Goal: Task Accomplishment & Management: Manage account settings

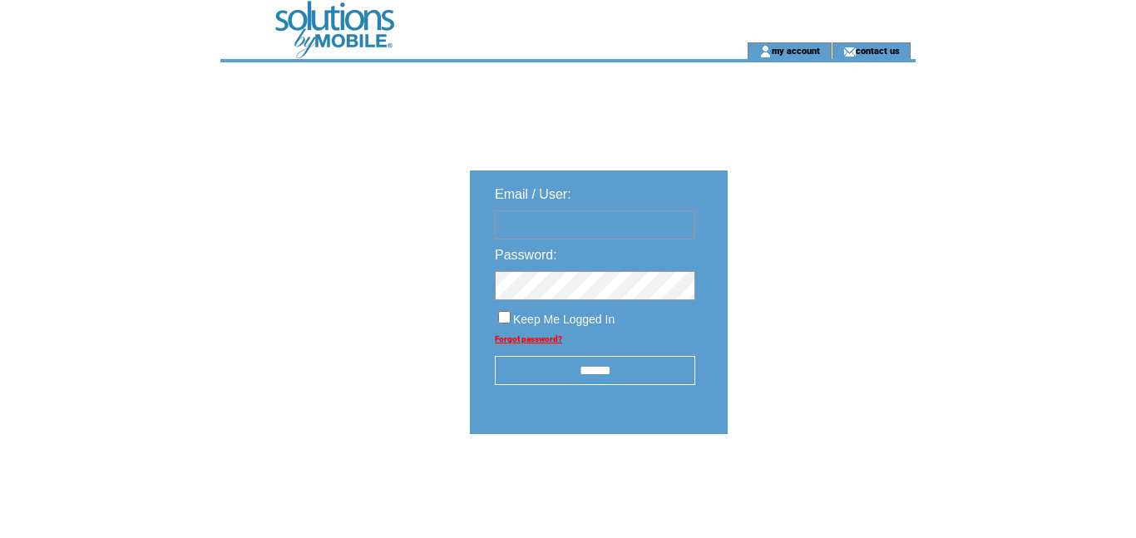
click at [546, 225] on input "text" at bounding box center [595, 224] width 200 height 29
type input "**********"
click at [604, 375] on input "******" at bounding box center [595, 370] width 200 height 29
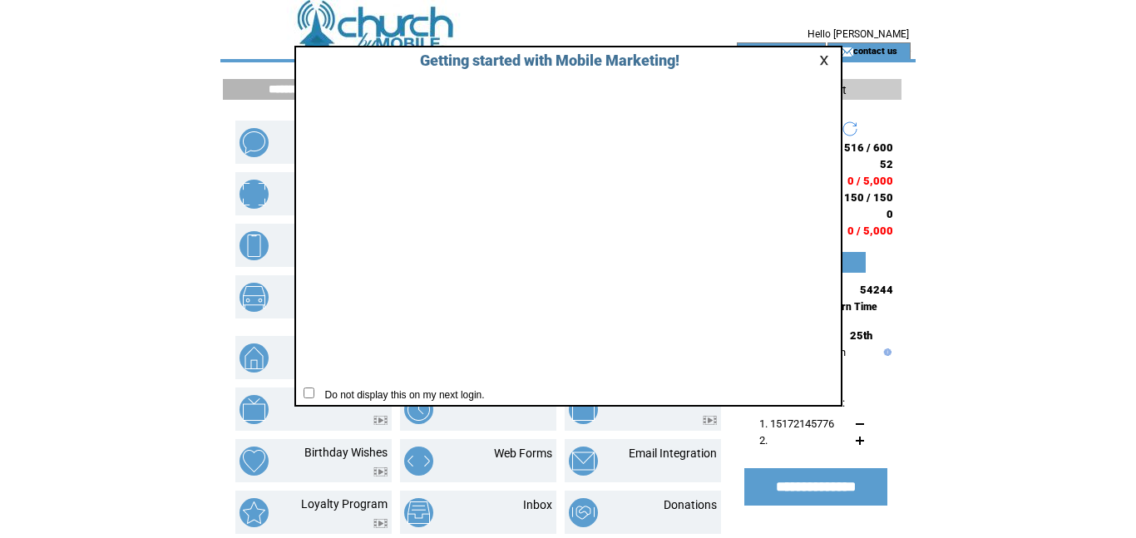
click at [827, 57] on link at bounding box center [826, 60] width 15 height 11
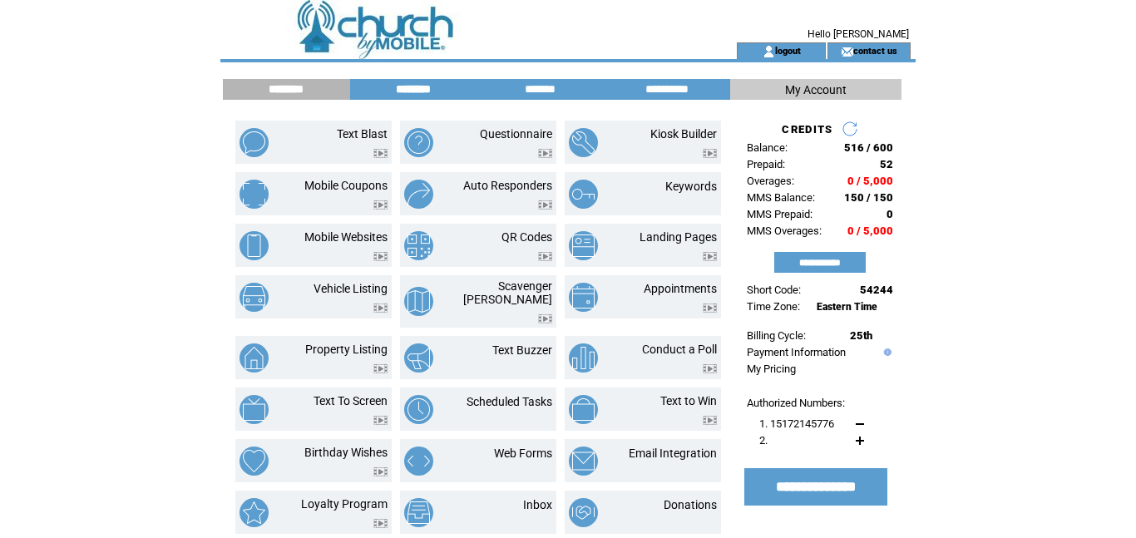
click at [417, 88] on input "********" at bounding box center [413, 89] width 125 height 14
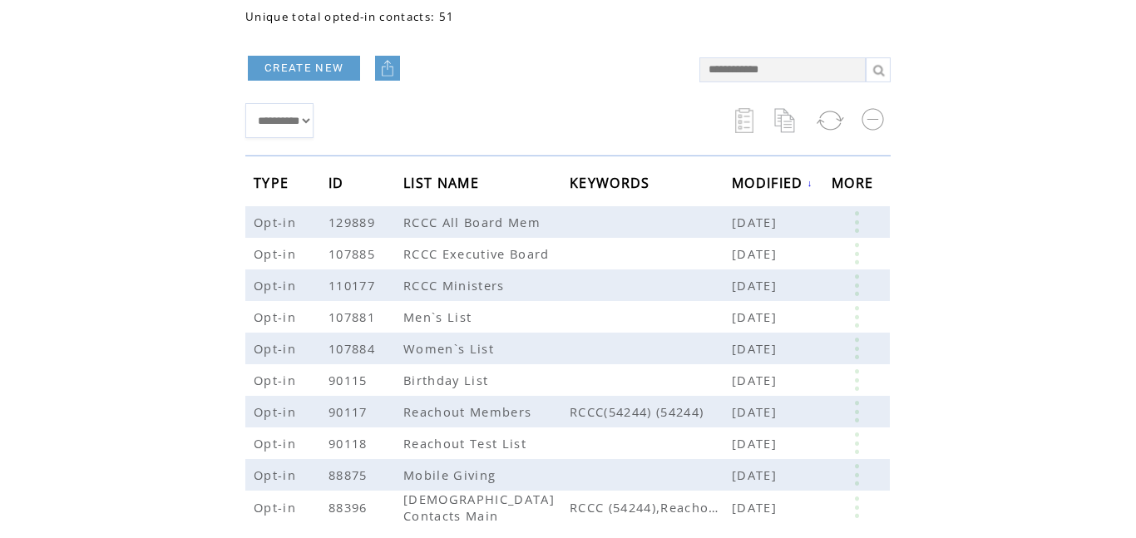
scroll to position [158, 0]
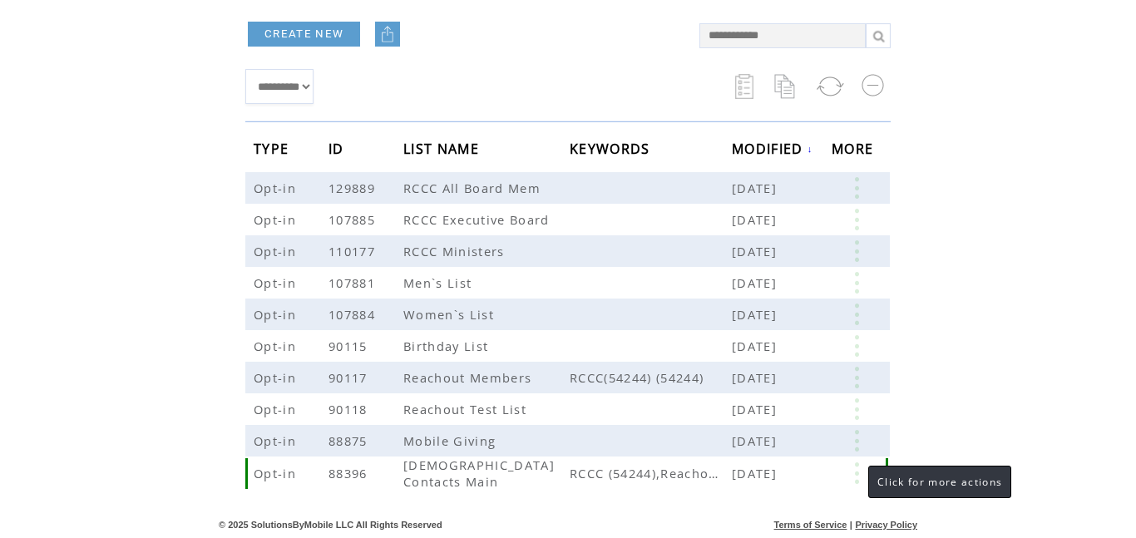
click at [851, 476] on link at bounding box center [856, 473] width 50 height 22
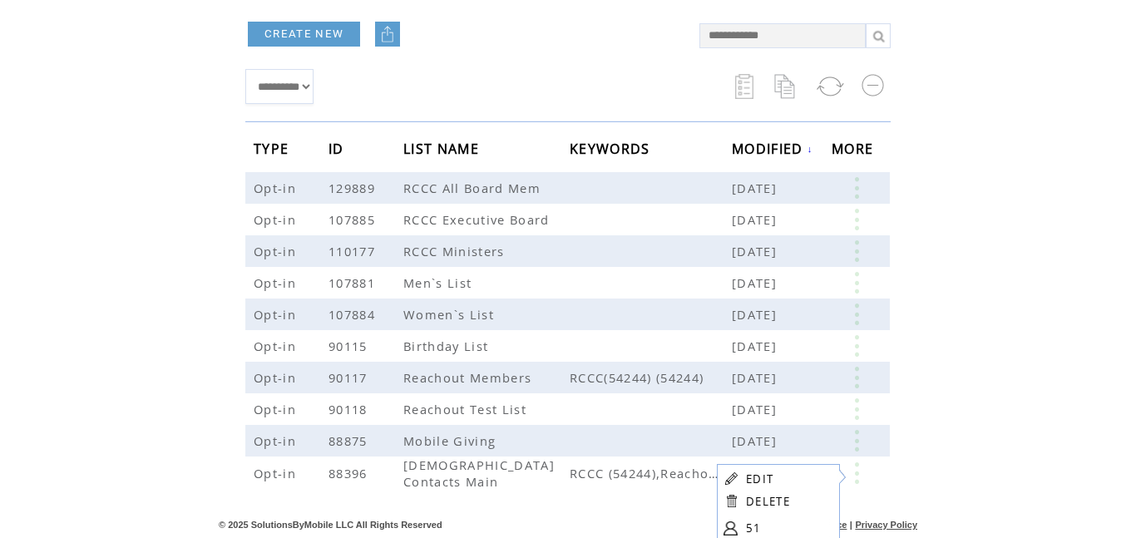
click at [748, 529] on link "51" at bounding box center [787, 527] width 83 height 25
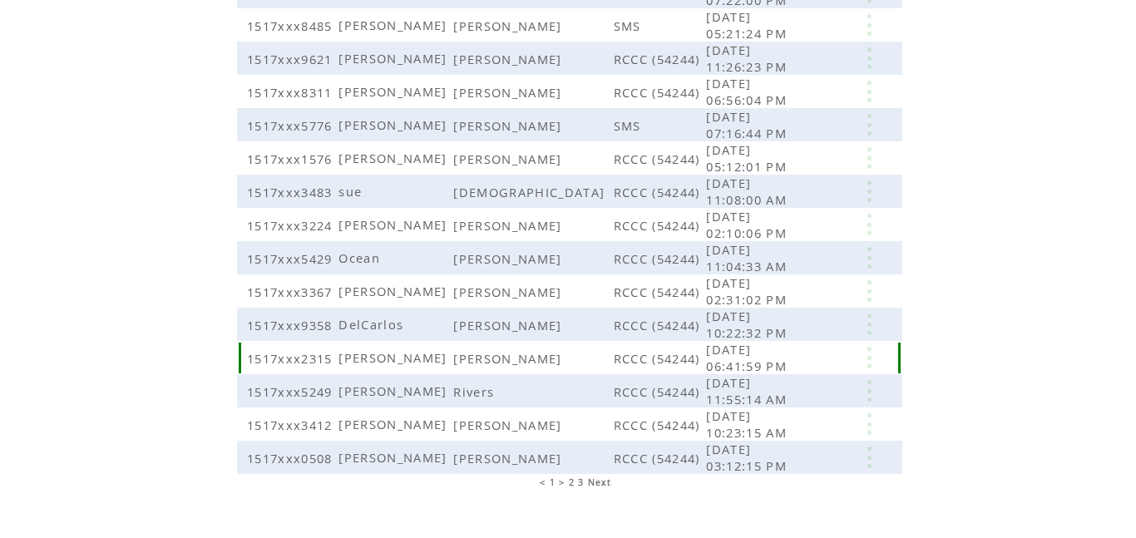
scroll to position [408, 0]
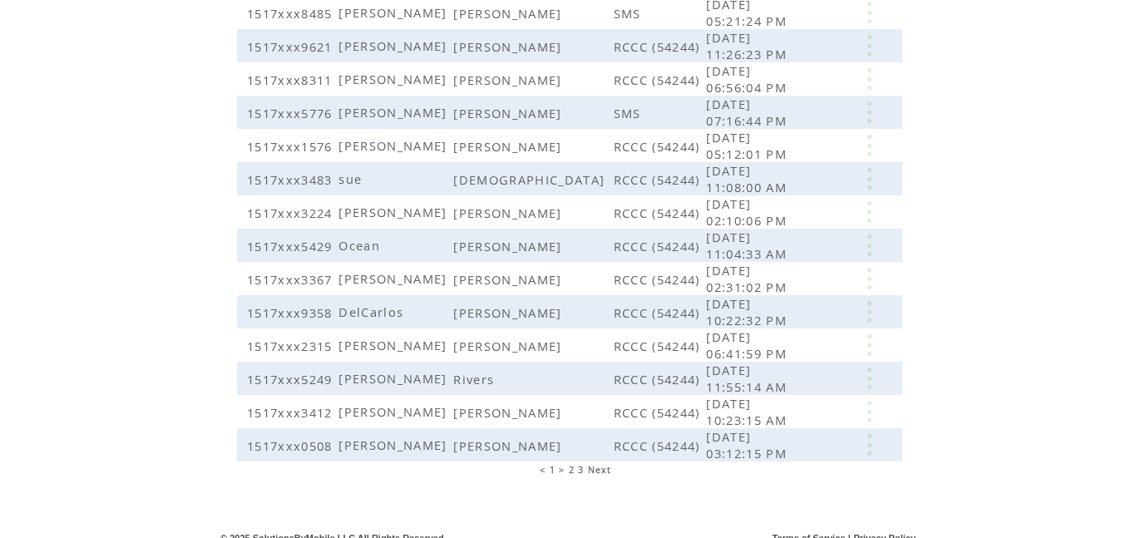
click at [570, 464] on span "2" at bounding box center [572, 470] width 6 height 12
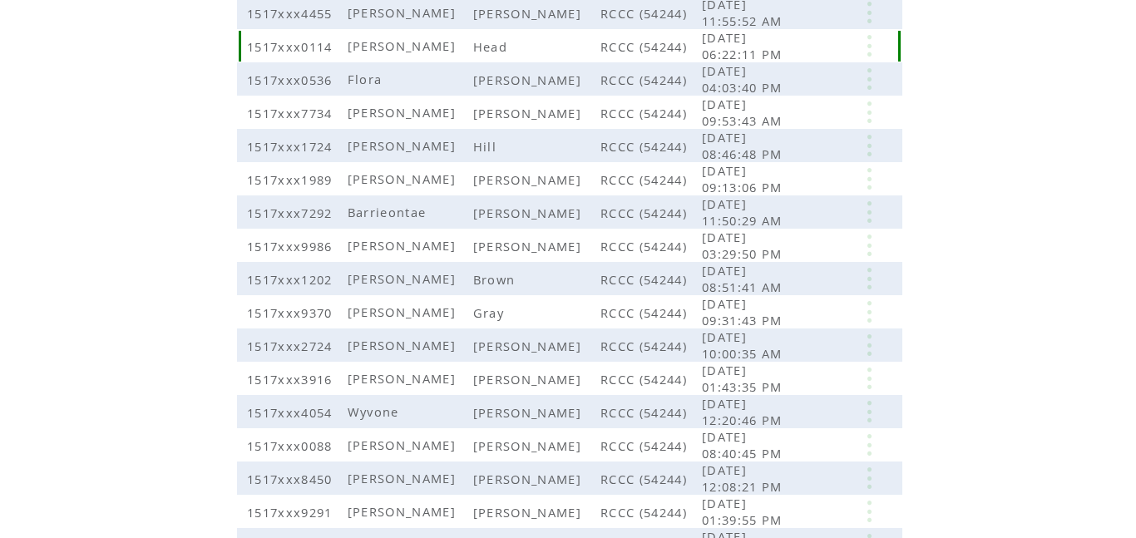
scroll to position [246, 0]
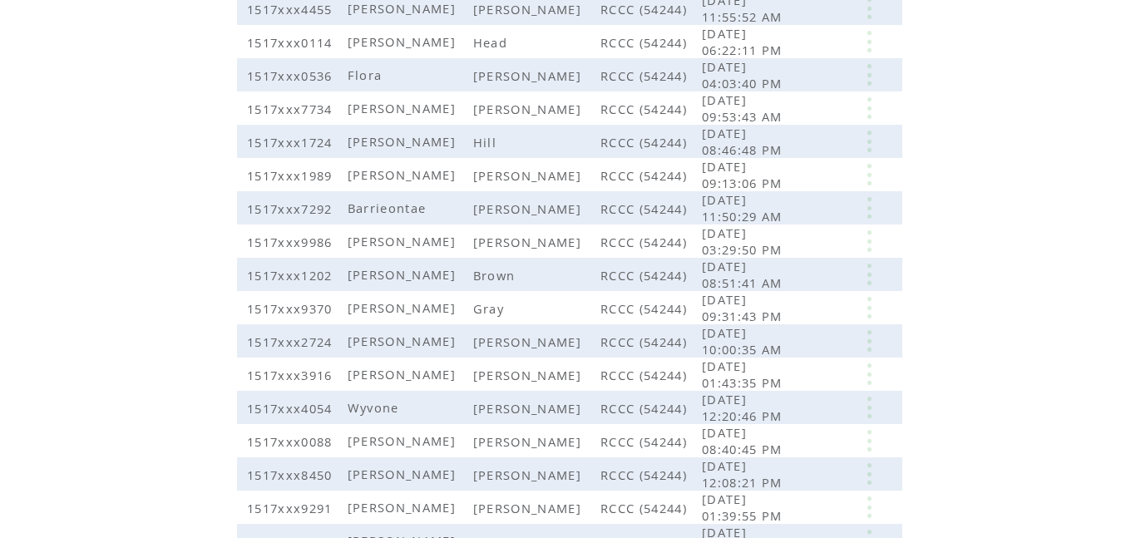
click at [961, 127] on html "**********" at bounding box center [568, 23] width 1136 height 538
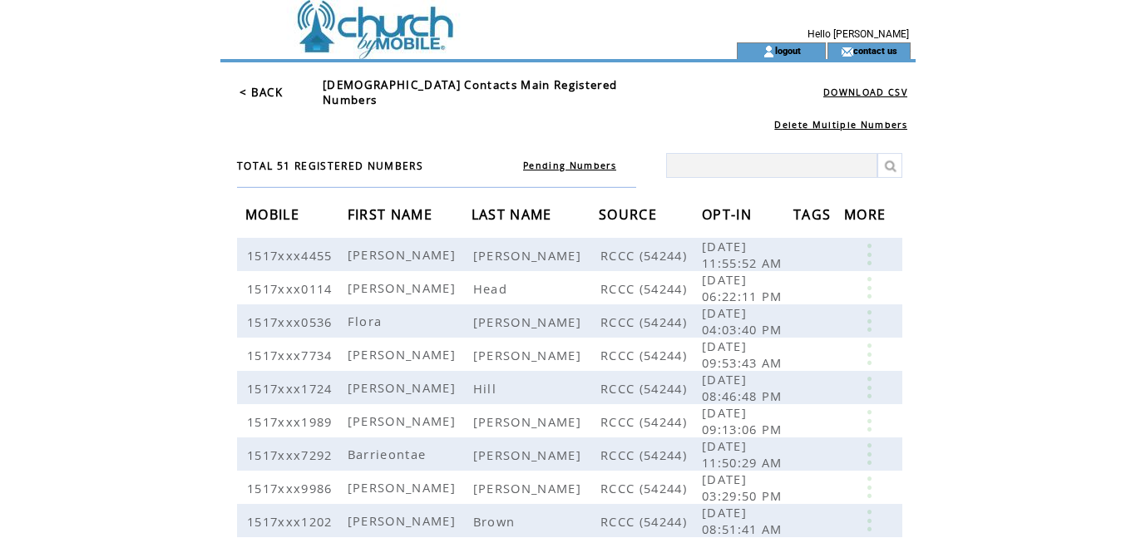
click at [252, 85] on link "< BACK" at bounding box center [260, 92] width 43 height 15
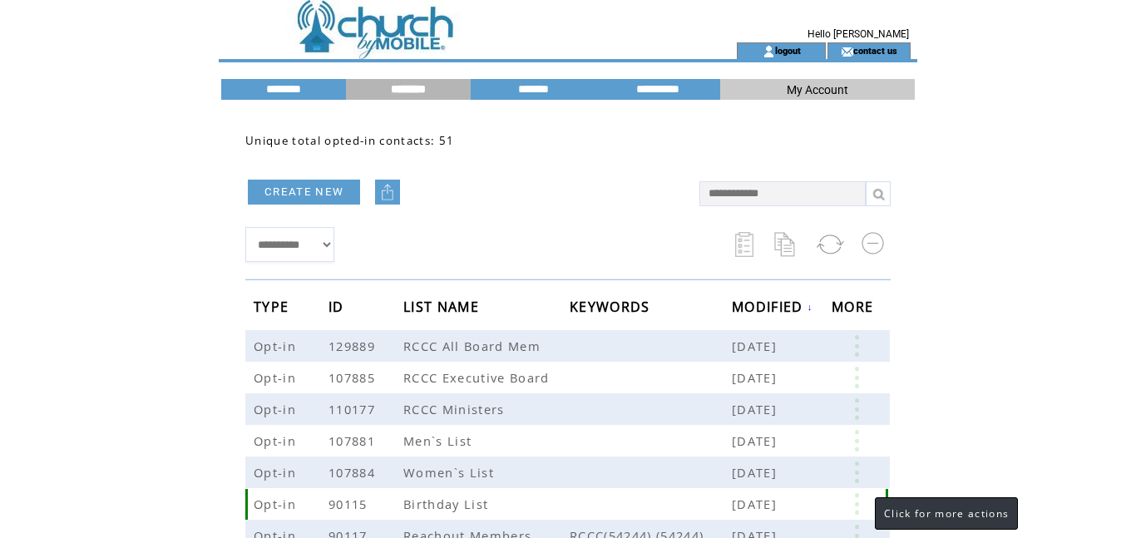
click at [858, 505] on link at bounding box center [856, 504] width 50 height 22
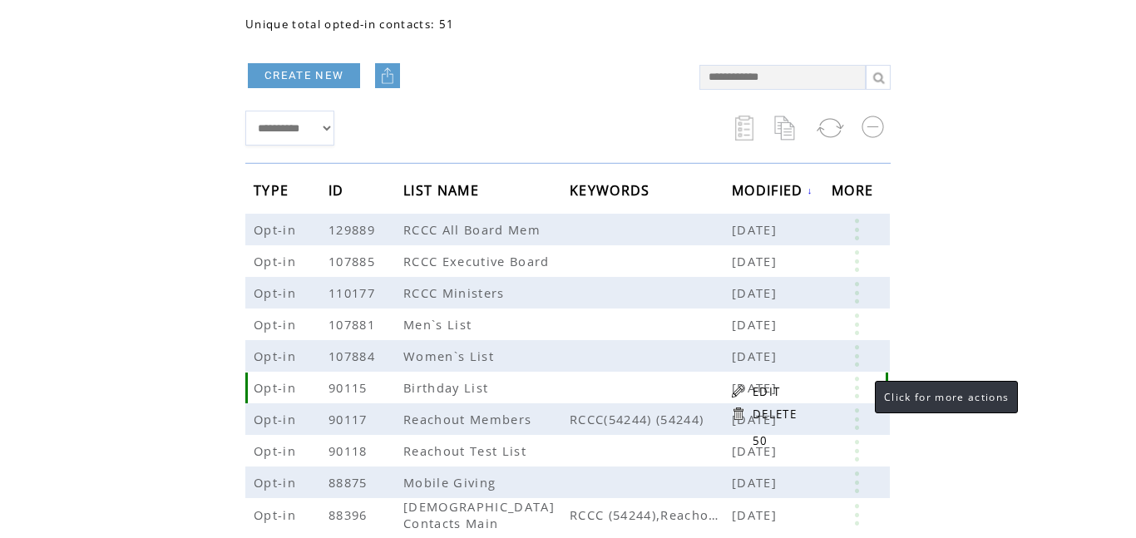
scroll to position [124, 0]
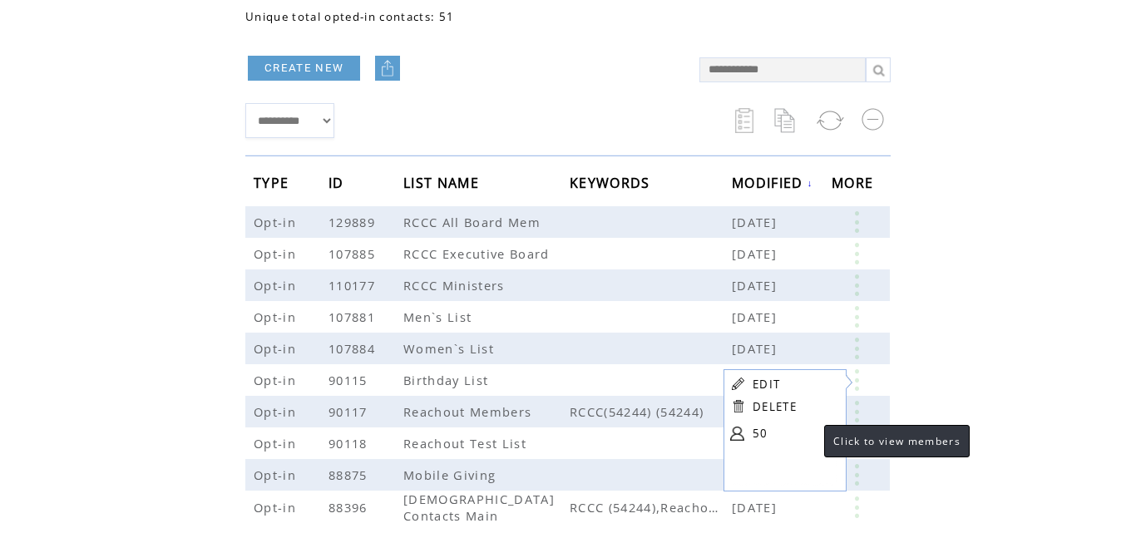
click at [763, 435] on link "50" at bounding box center [793, 433] width 83 height 25
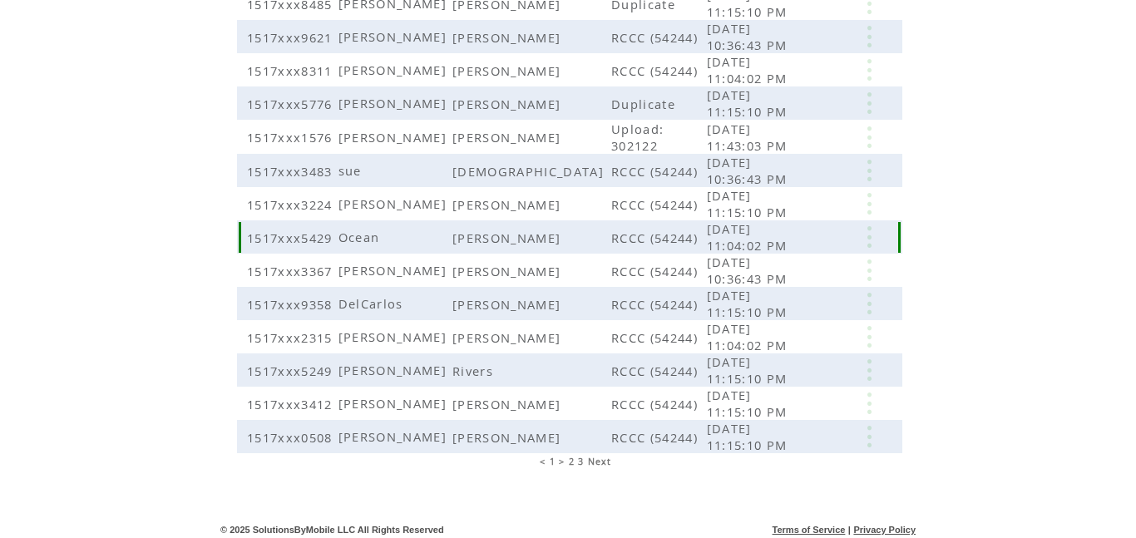
scroll to position [405, 0]
click at [569, 457] on span "2" at bounding box center [572, 459] width 6 height 12
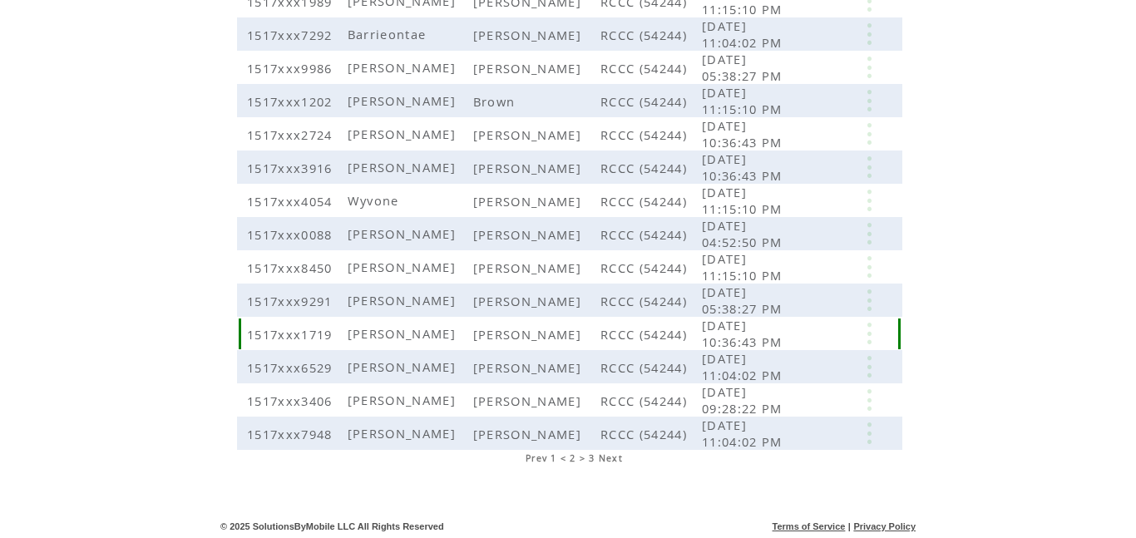
scroll to position [408, 0]
click at [591, 454] on span "3" at bounding box center [592, 457] width 6 height 12
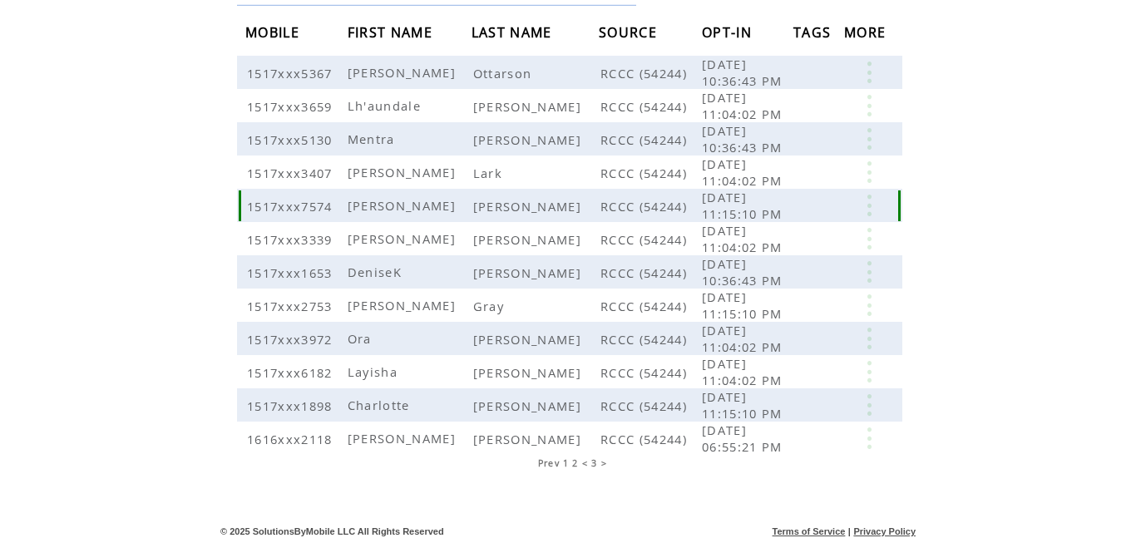
scroll to position [175, 0]
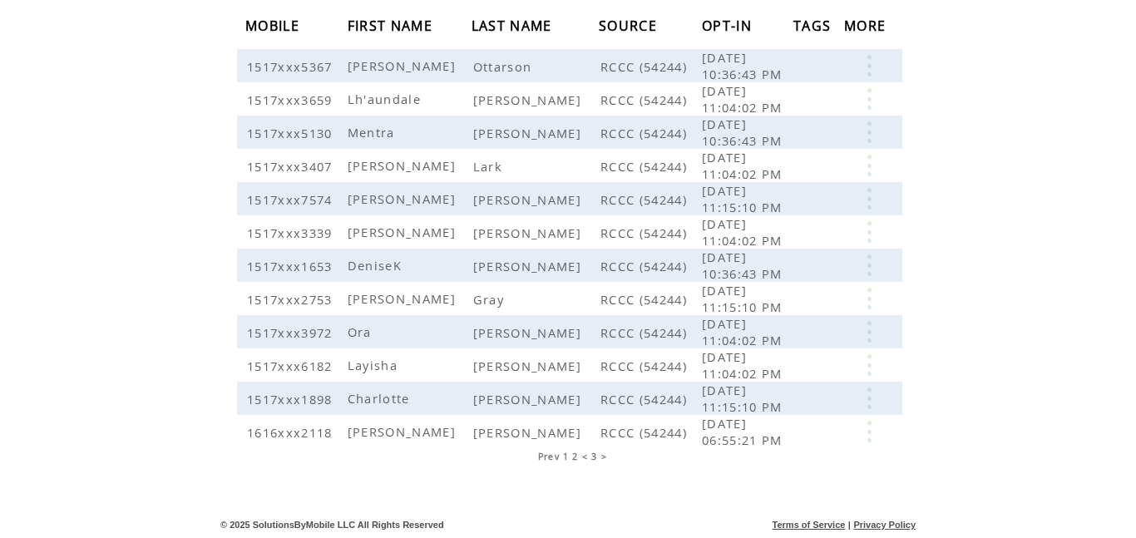
click at [965, 106] on html "**********" at bounding box center [568, 95] width 1136 height 538
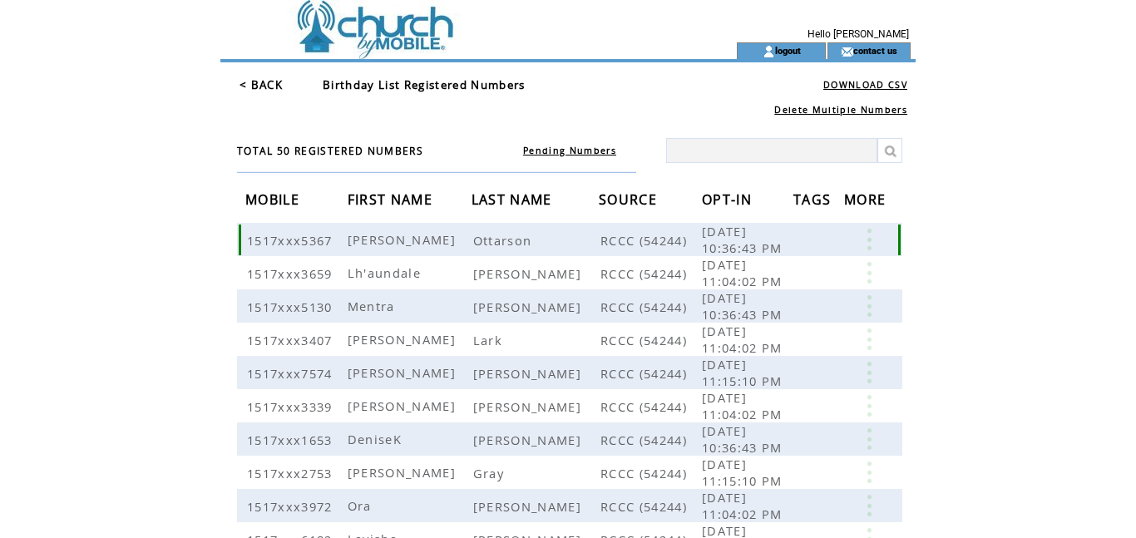
click at [865, 236] on link at bounding box center [869, 240] width 50 height 22
click at [243, 87] on link "< BACK" at bounding box center [260, 84] width 43 height 15
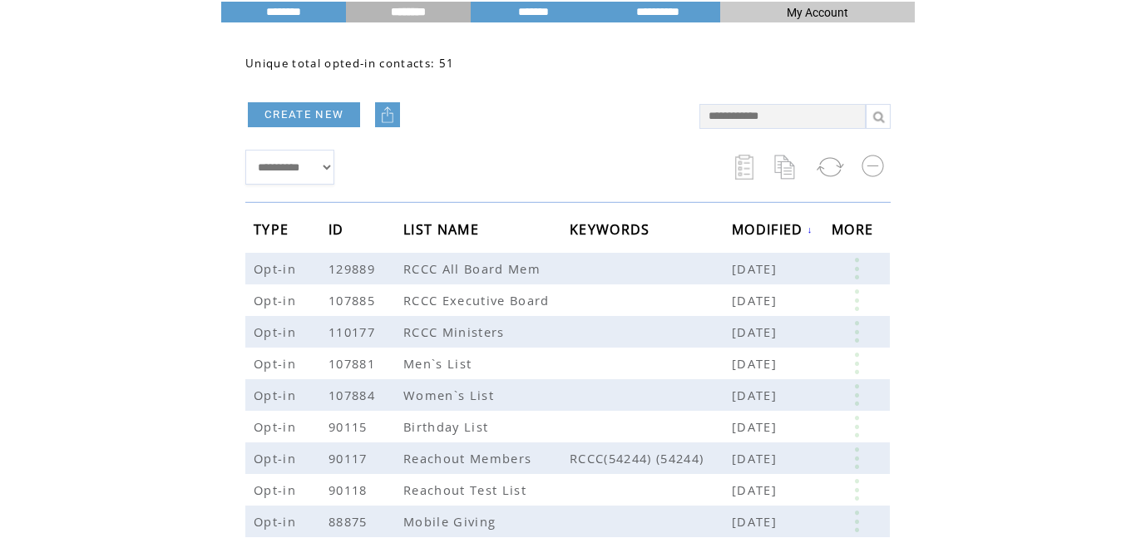
scroll to position [90, 0]
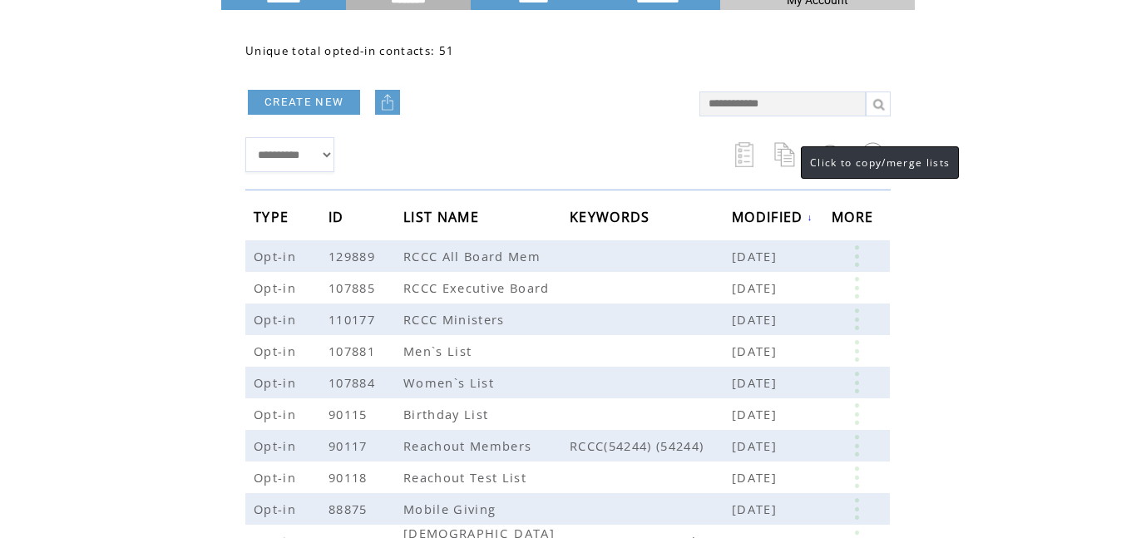
click at [784, 152] on link at bounding box center [786, 154] width 25 height 25
select select
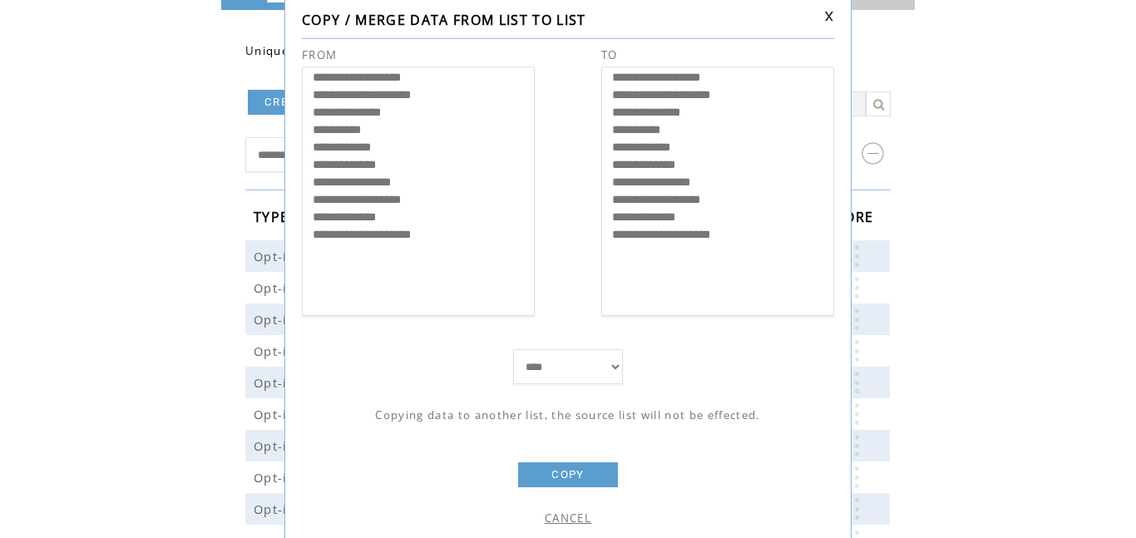
select select "*****"
click at [426, 235] on option "**********" at bounding box center [422, 237] width 223 height 17
select select "*****"
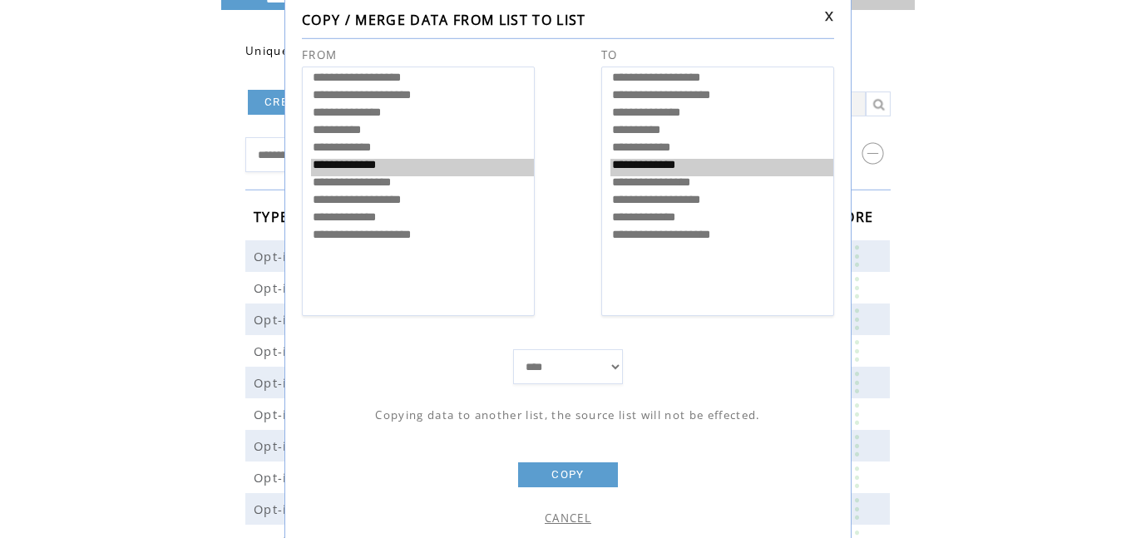
click at [661, 165] on option "**********" at bounding box center [721, 167] width 223 height 17
click at [616, 365] on select "**** *****" at bounding box center [568, 366] width 110 height 35
click at [513, 349] on select "**** *****" at bounding box center [568, 366] width 110 height 35
click at [587, 477] on link "COPY" at bounding box center [568, 474] width 100 height 25
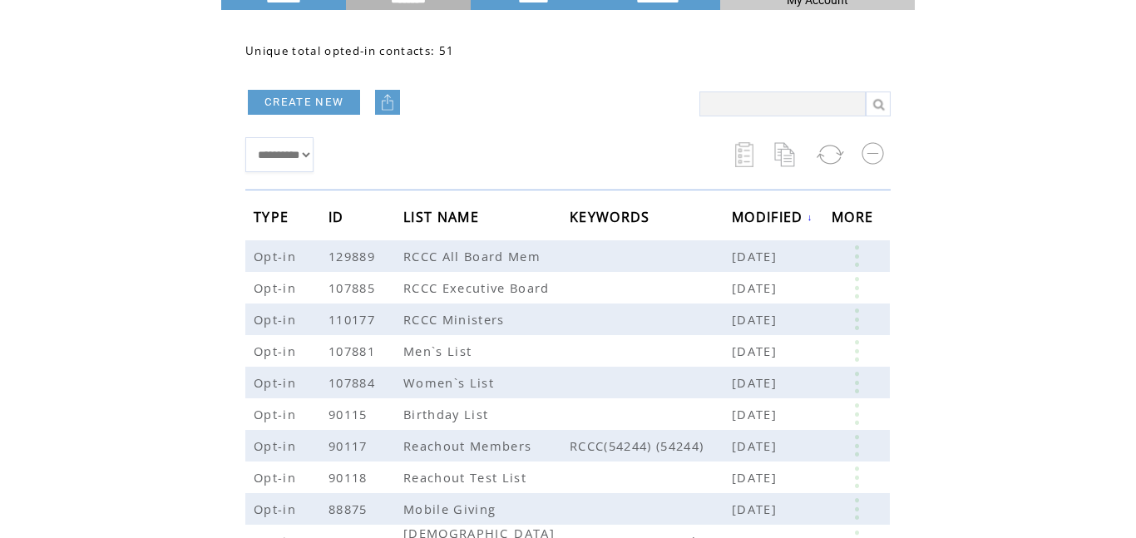
scroll to position [158, 0]
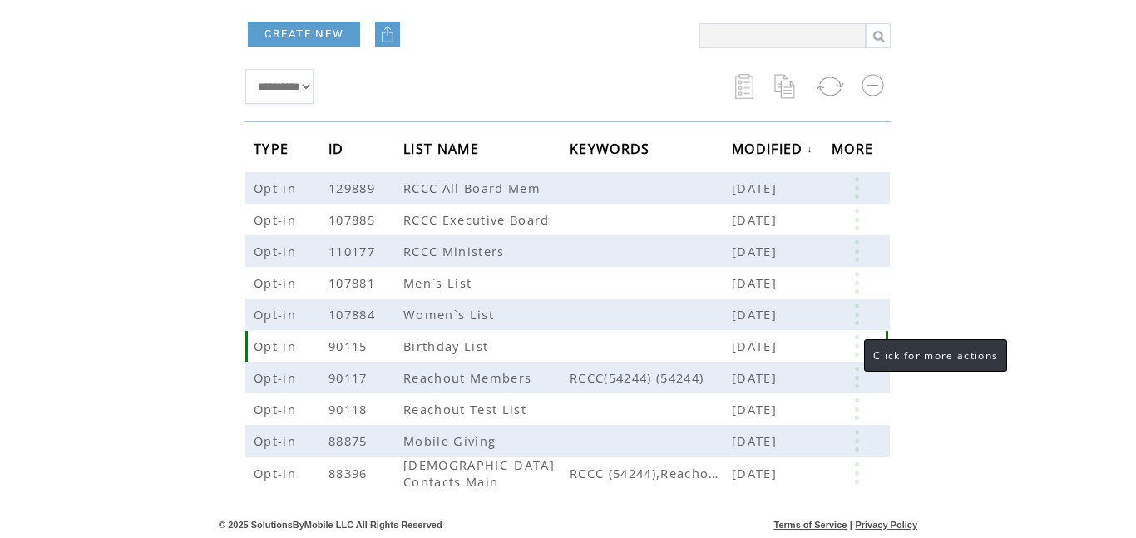
click at [856, 347] on link at bounding box center [856, 346] width 50 height 22
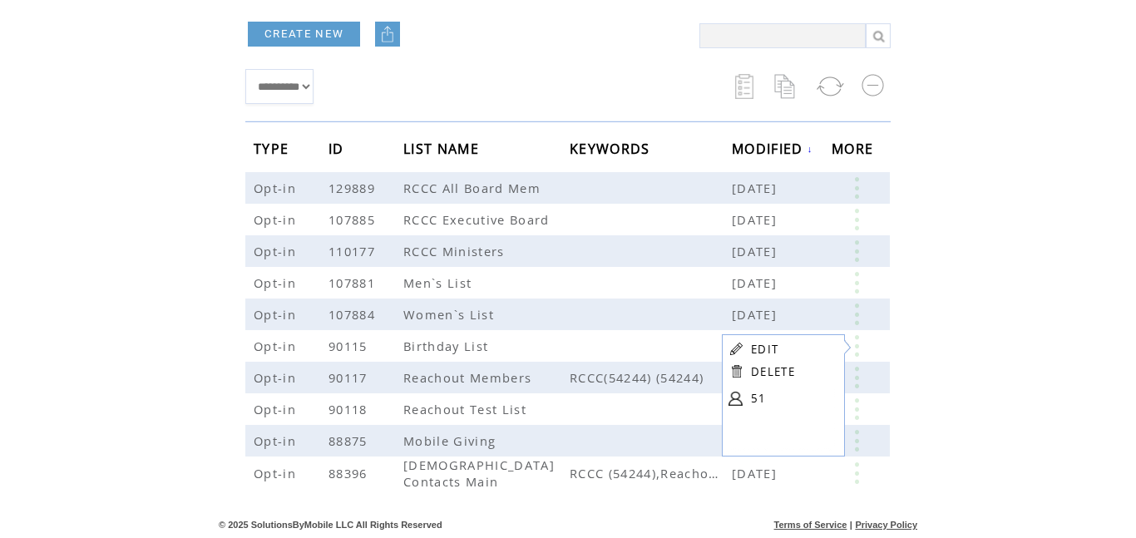
click at [744, 401] on table "EDIT DELETE 51" at bounding box center [781, 375] width 119 height 83
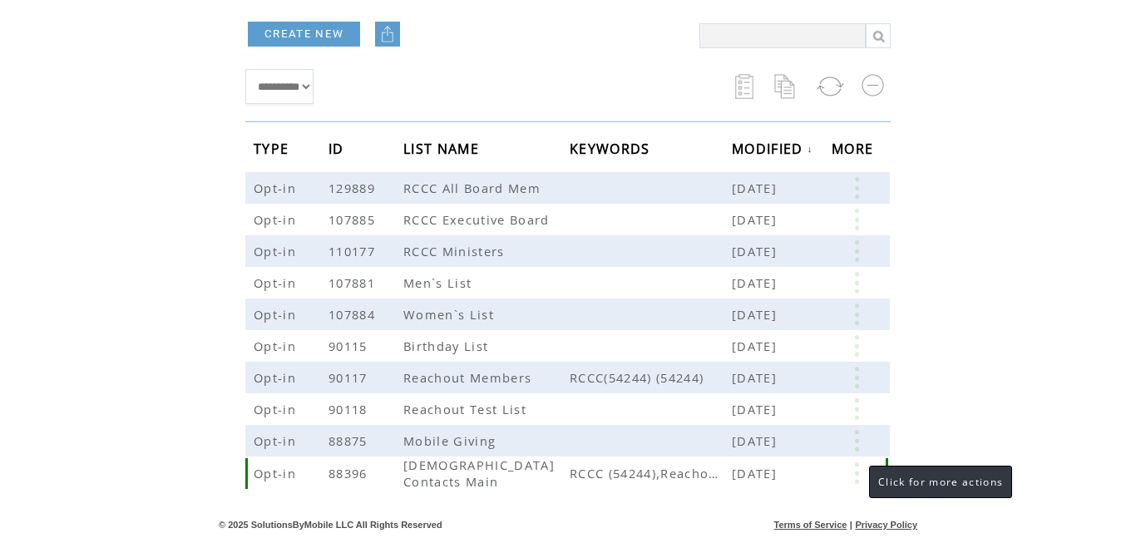
click at [854, 472] on link at bounding box center [856, 473] width 50 height 22
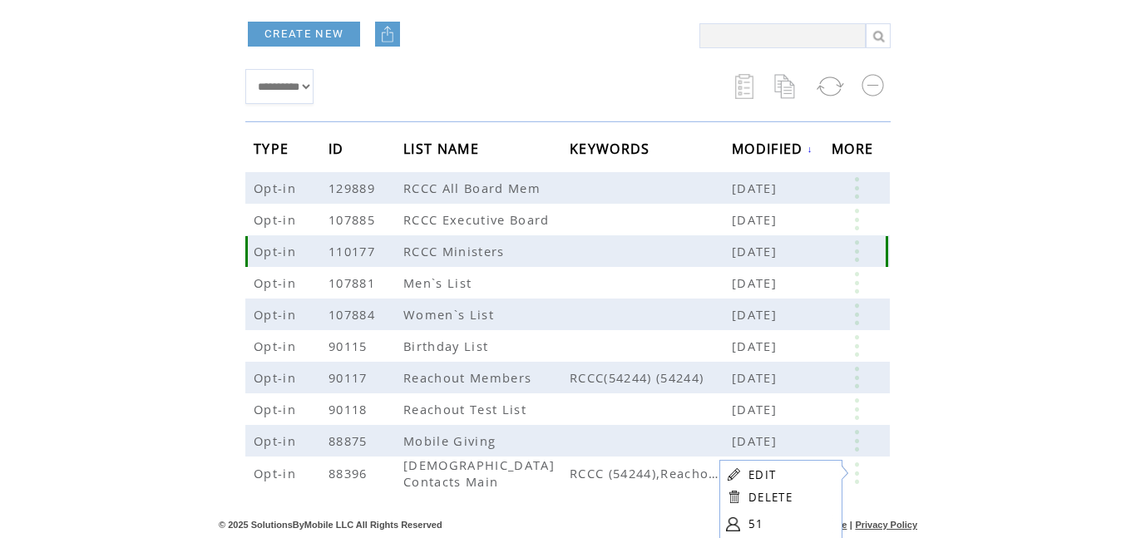
click at [856, 255] on link at bounding box center [856, 251] width 50 height 22
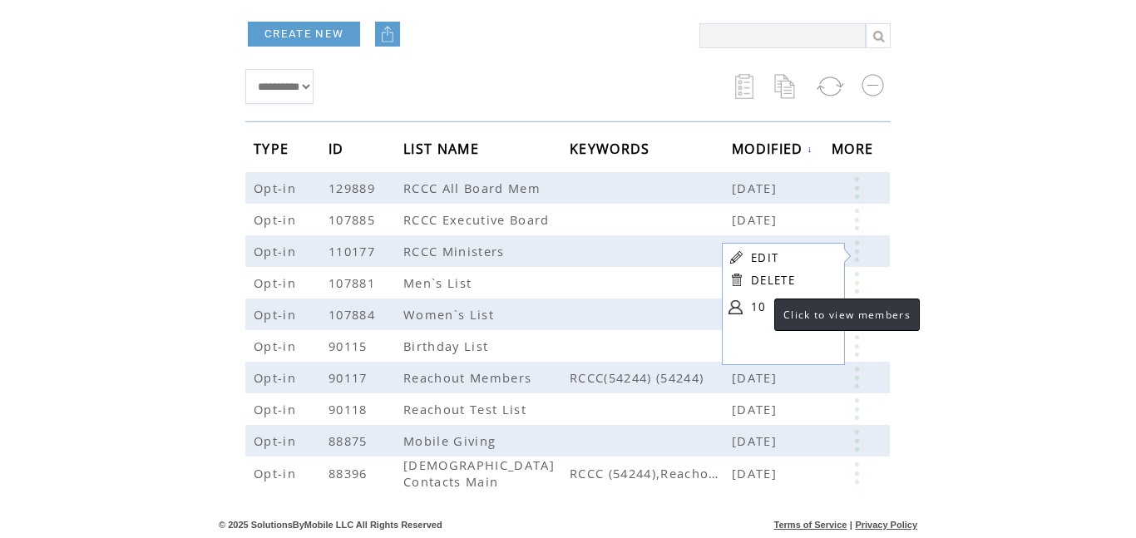
click at [756, 303] on link "10" at bounding box center [792, 306] width 83 height 25
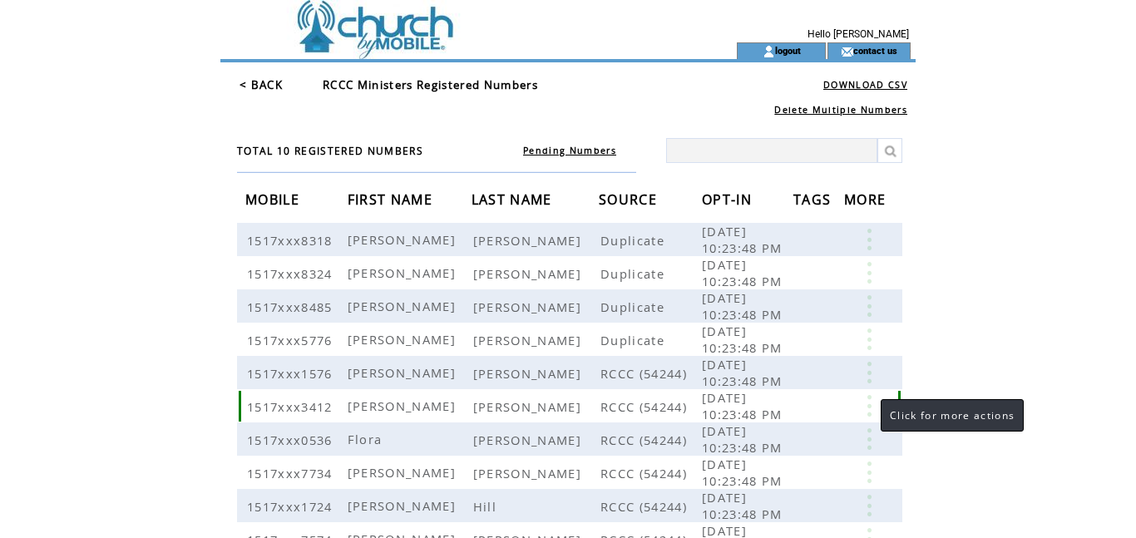
click at [865, 404] on link at bounding box center [869, 406] width 50 height 22
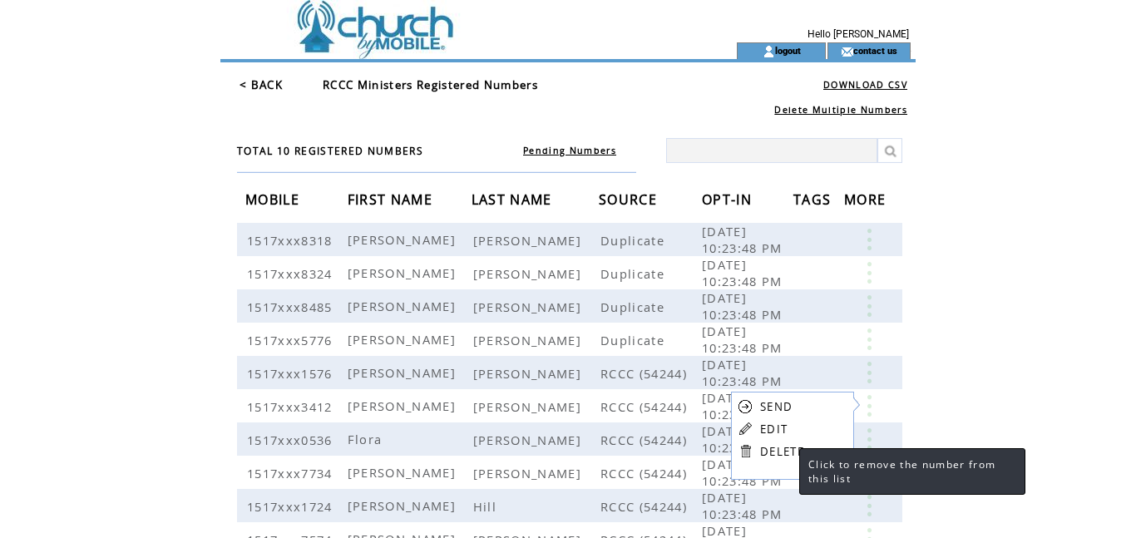
click at [782, 453] on link "DELETE" at bounding box center [782, 451] width 44 height 15
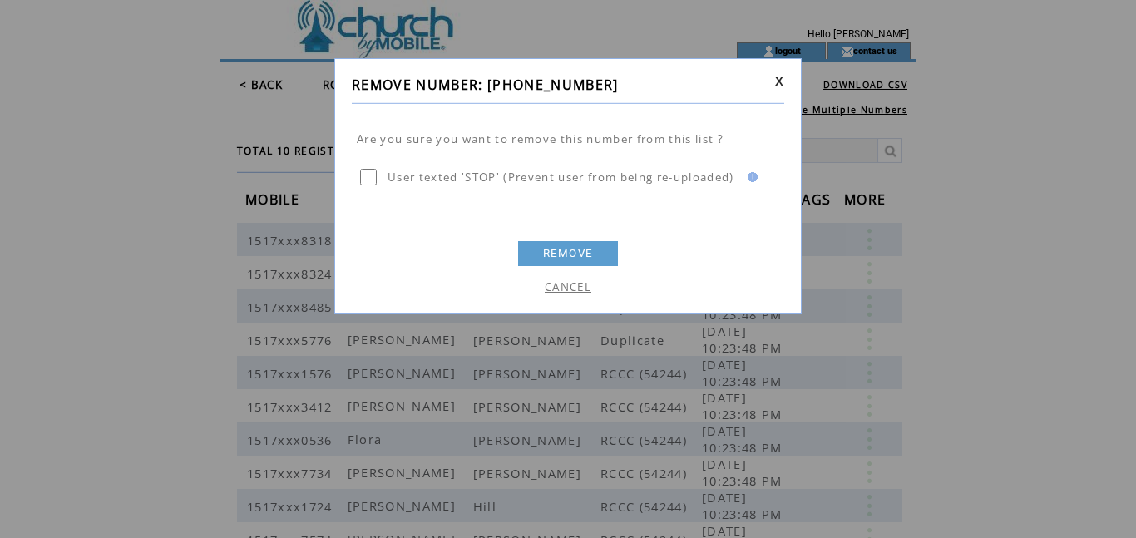
click at [594, 252] on link "REMOVE" at bounding box center [568, 253] width 100 height 25
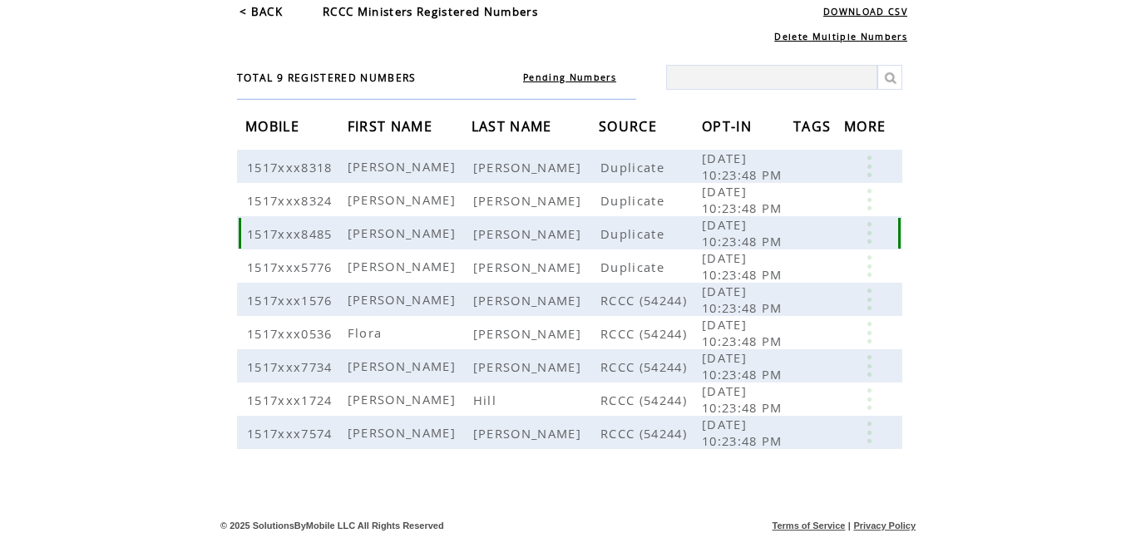
scroll to position [76, 0]
click at [374, 59] on td "TOTAL 9 REGISTERED NUMBERS" at bounding box center [370, 70] width 266 height 37
click at [243, 11] on link "< BACK" at bounding box center [260, 10] width 43 height 15
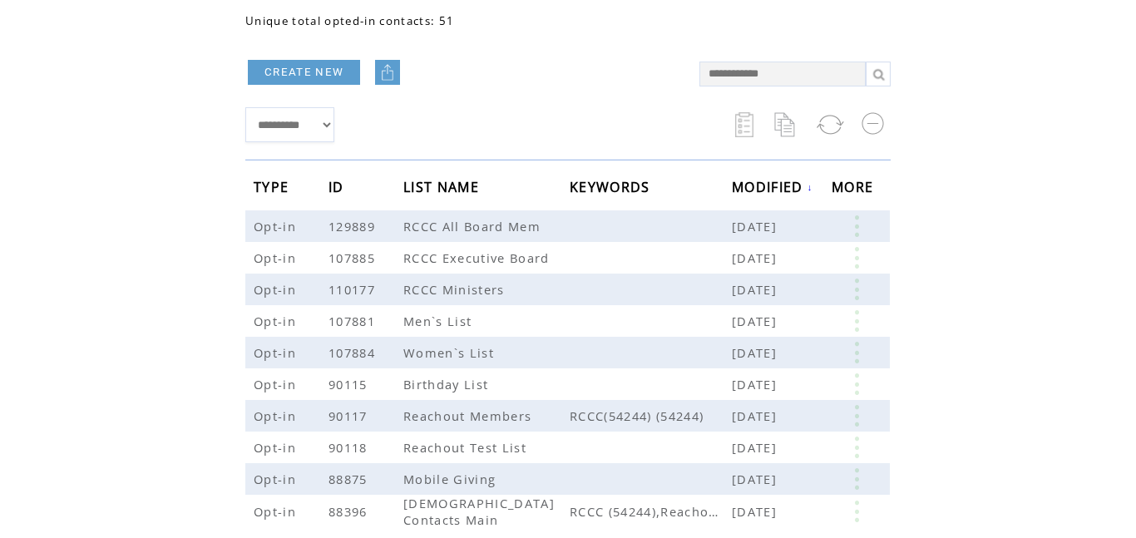
scroll to position [158, 0]
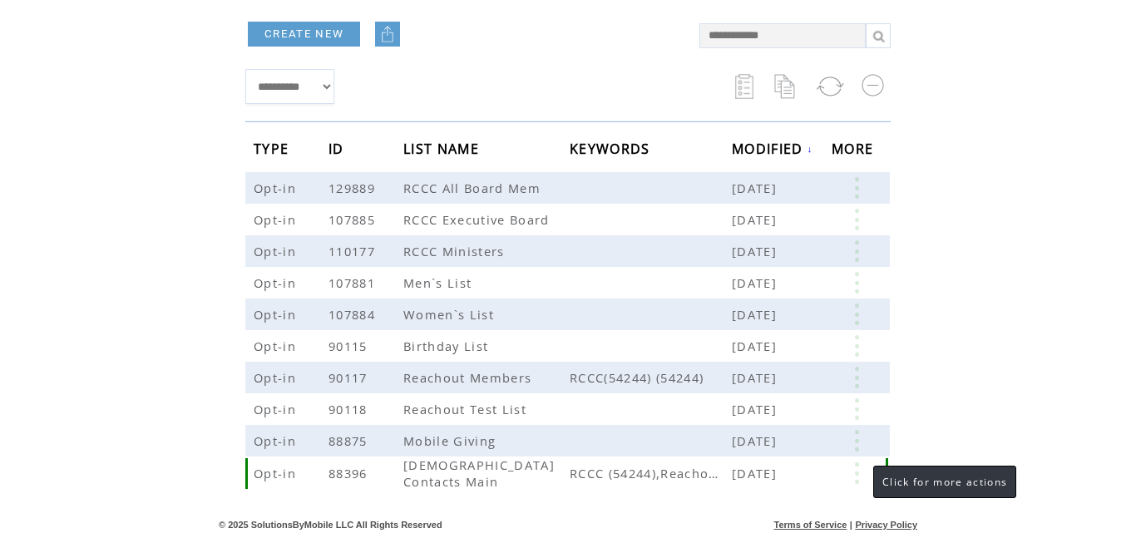
click at [856, 480] on link at bounding box center [856, 473] width 50 height 22
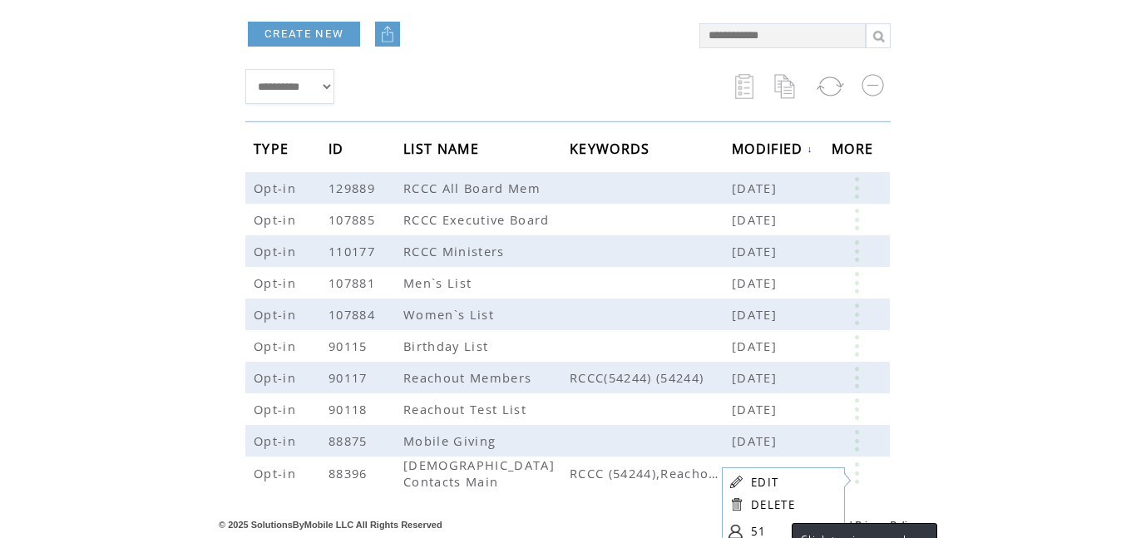
click at [772, 530] on link "51" at bounding box center [792, 531] width 83 height 25
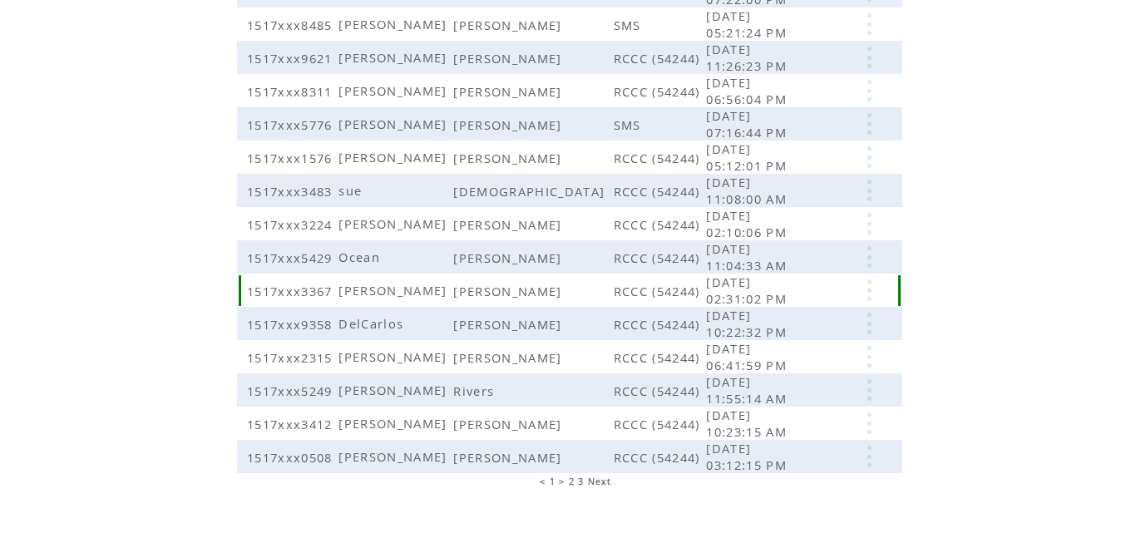
scroll to position [408, 0]
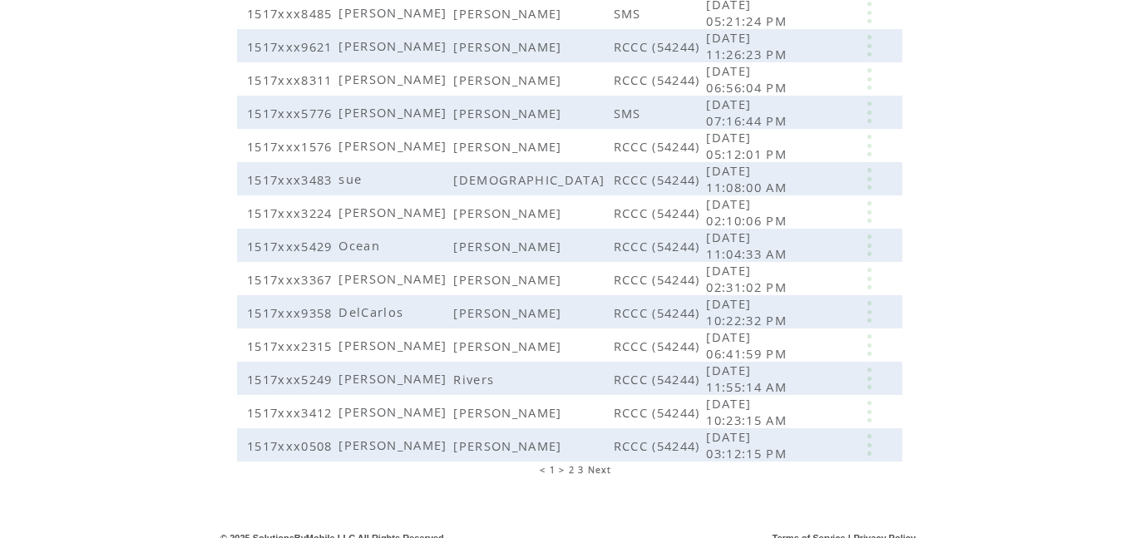
click at [594, 464] on span "Next" at bounding box center [600, 470] width 24 height 12
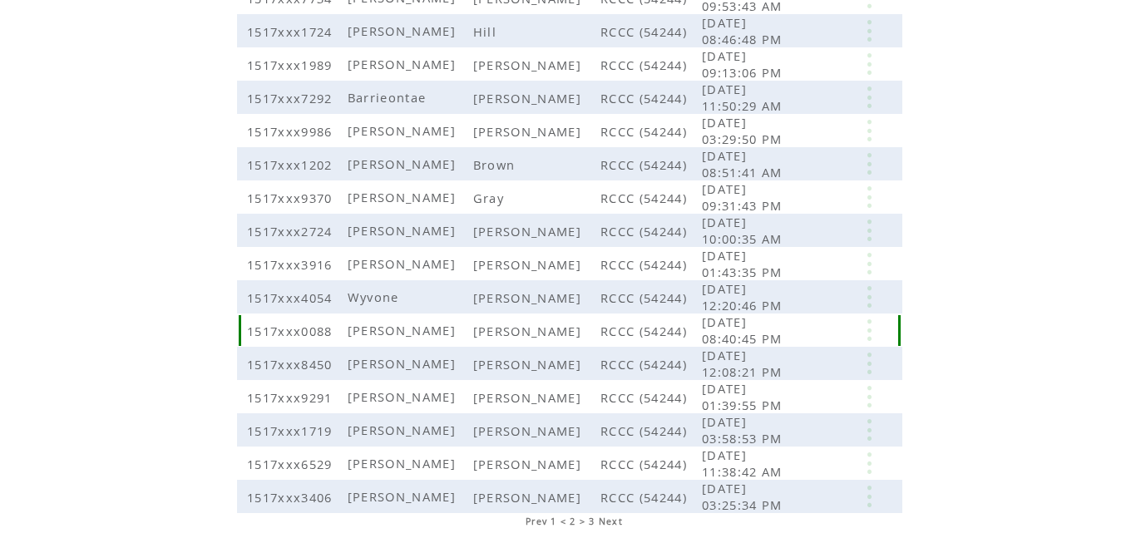
scroll to position [362, 0]
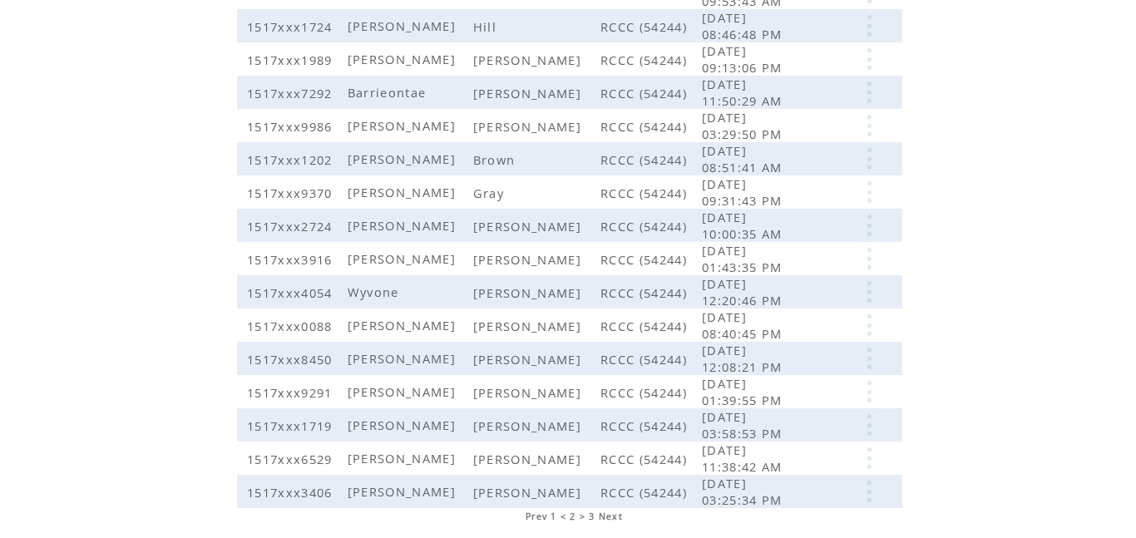
click at [619, 510] on span "Next" at bounding box center [611, 516] width 24 height 12
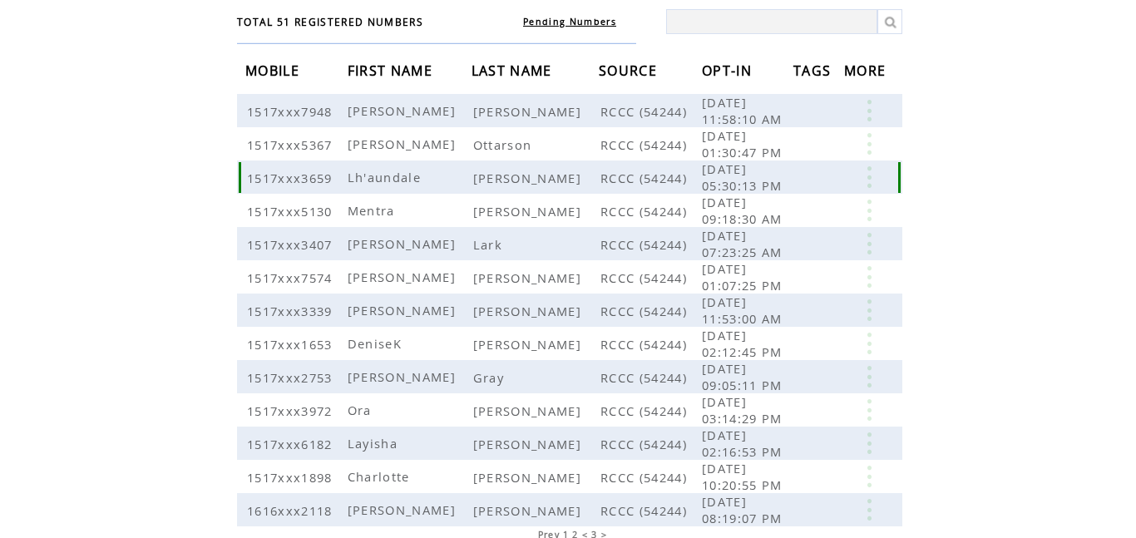
scroll to position [150, 0]
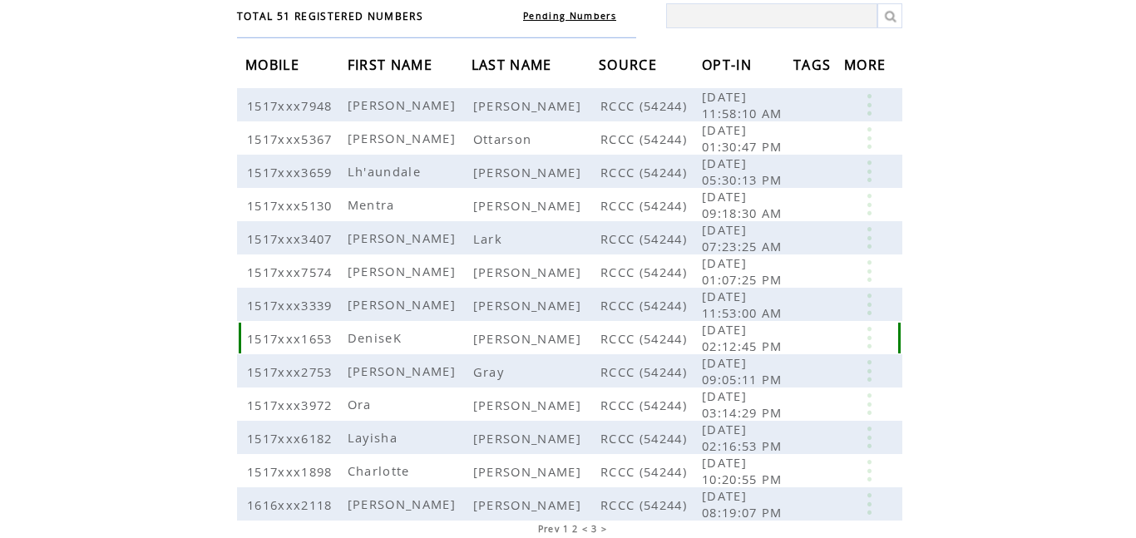
click at [515, 321] on td "[PERSON_NAME]" at bounding box center [534, 337] width 127 height 33
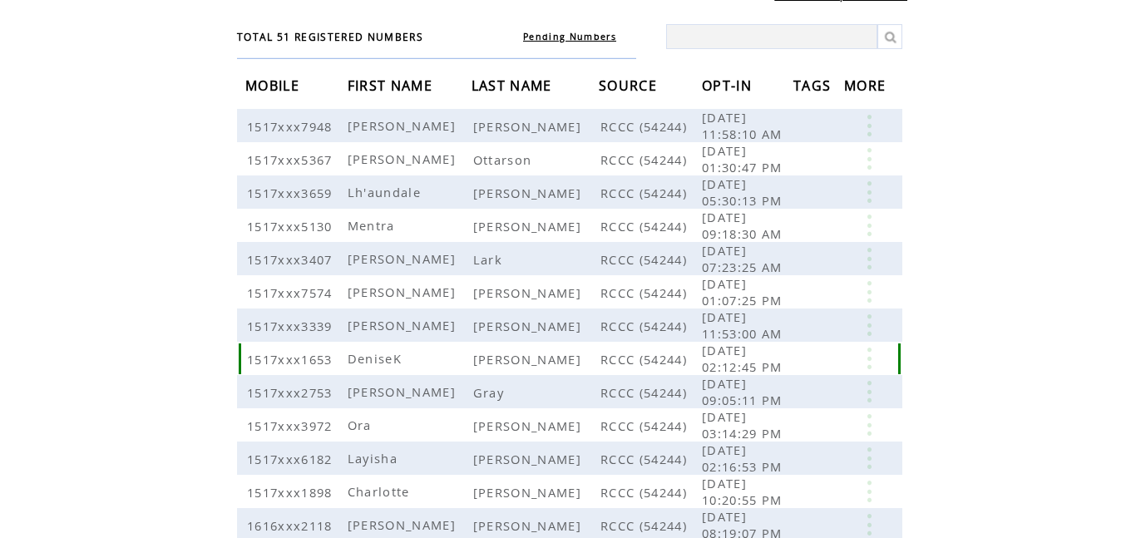
scroll to position [0, 0]
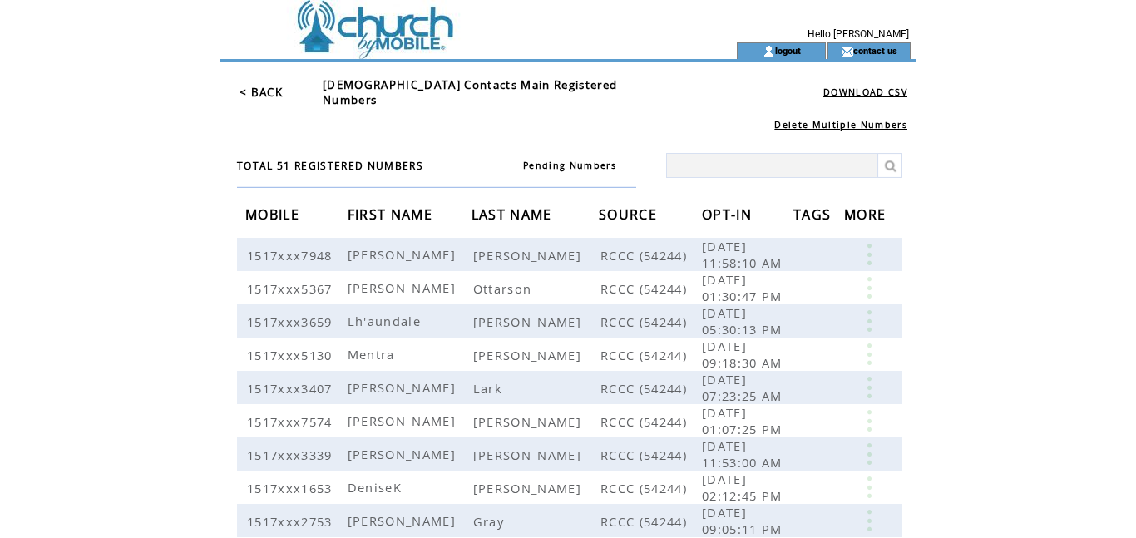
click at [265, 85] on link "< BACK" at bounding box center [260, 92] width 43 height 15
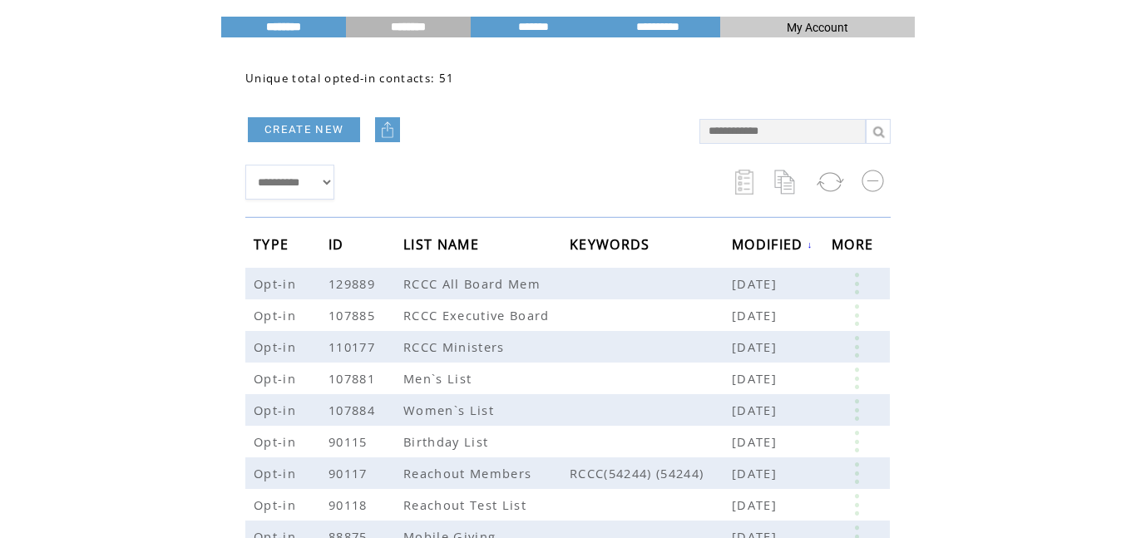
scroll to position [70, 0]
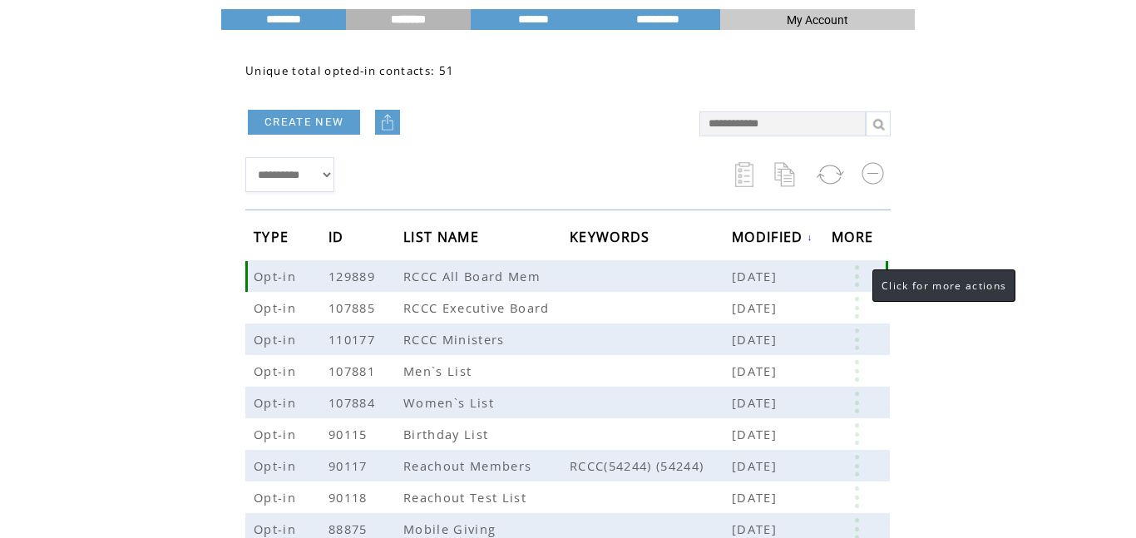
click at [855, 282] on link at bounding box center [856, 276] width 50 height 22
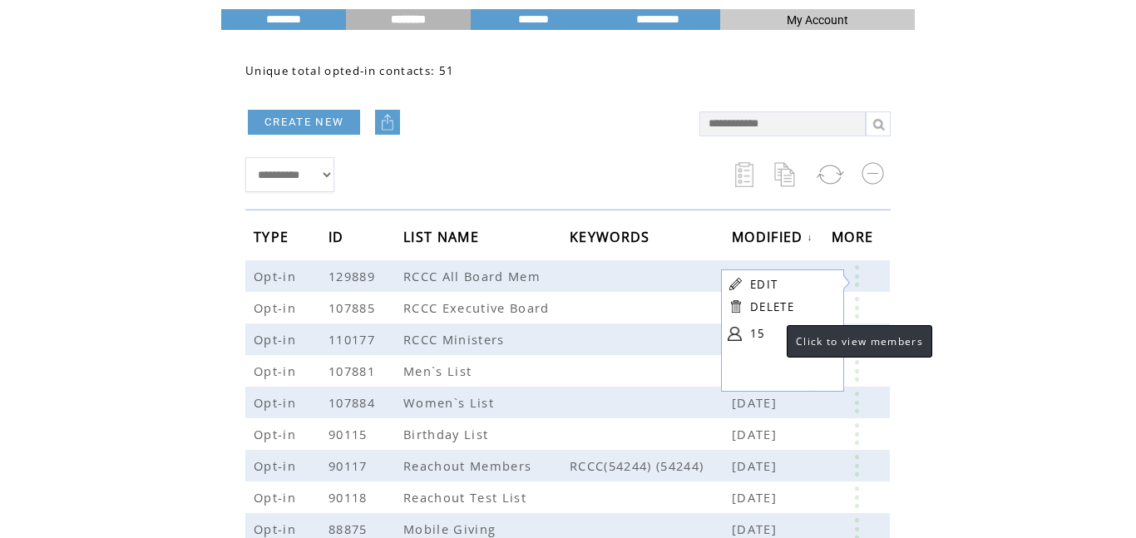
click at [767, 329] on link "15" at bounding box center [791, 333] width 83 height 25
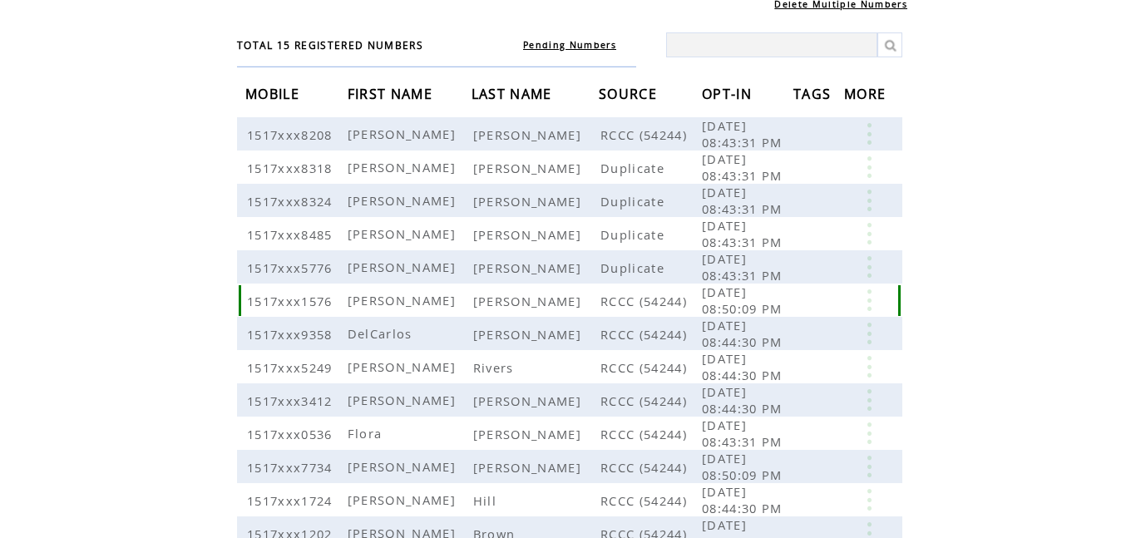
scroll to position [106, 0]
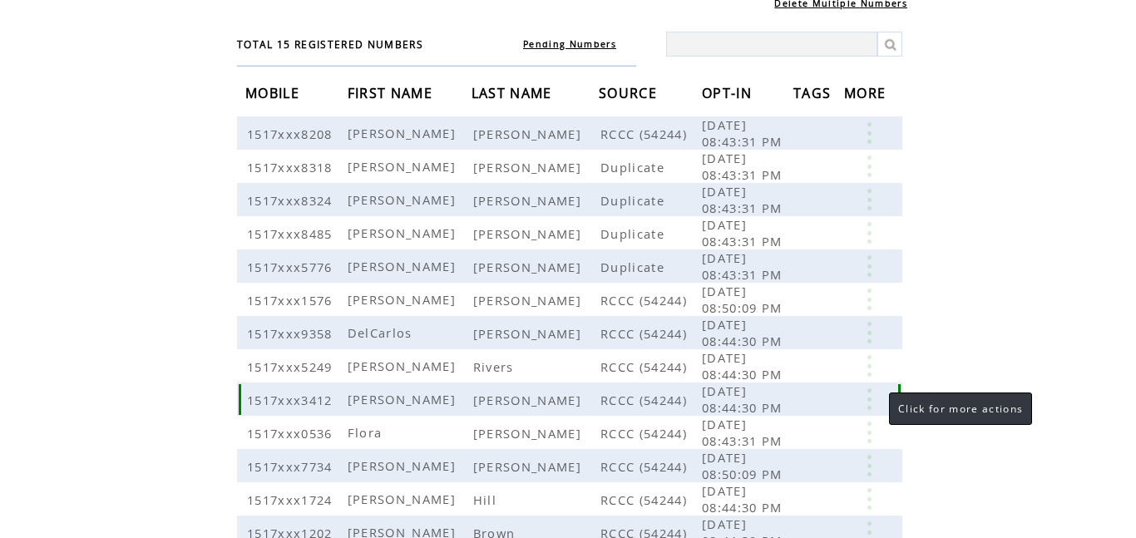
click at [870, 406] on link at bounding box center [869, 399] width 50 height 22
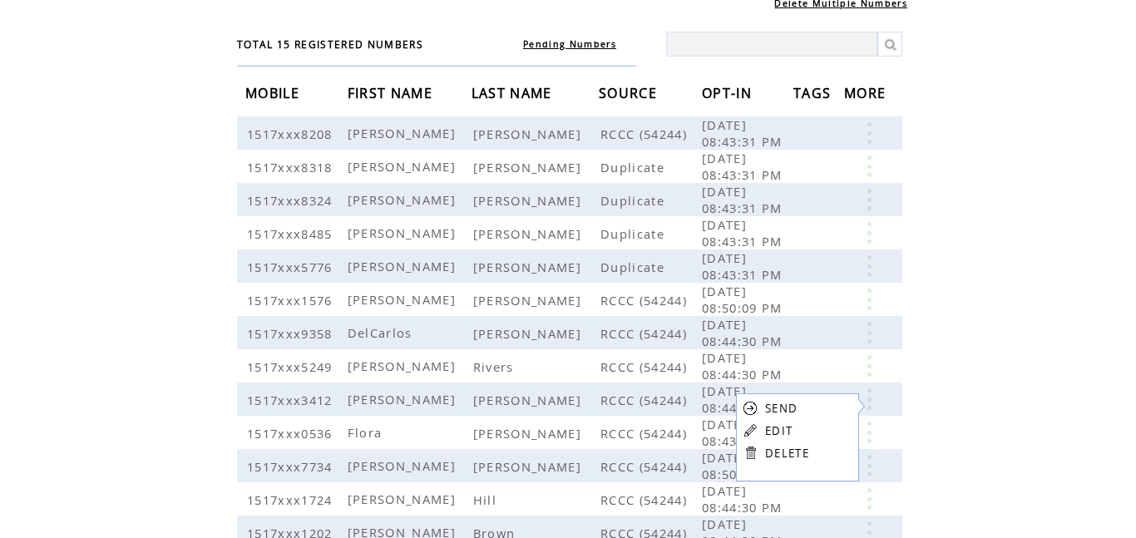
click at [794, 450] on link "DELETE" at bounding box center [787, 453] width 44 height 15
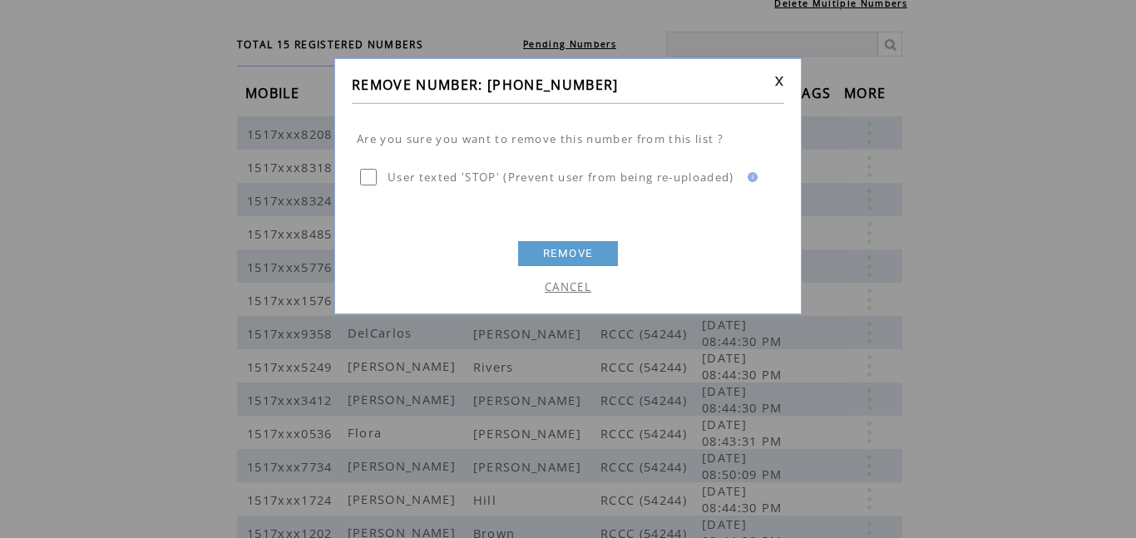
click at [601, 257] on link "REMOVE" at bounding box center [568, 253] width 100 height 25
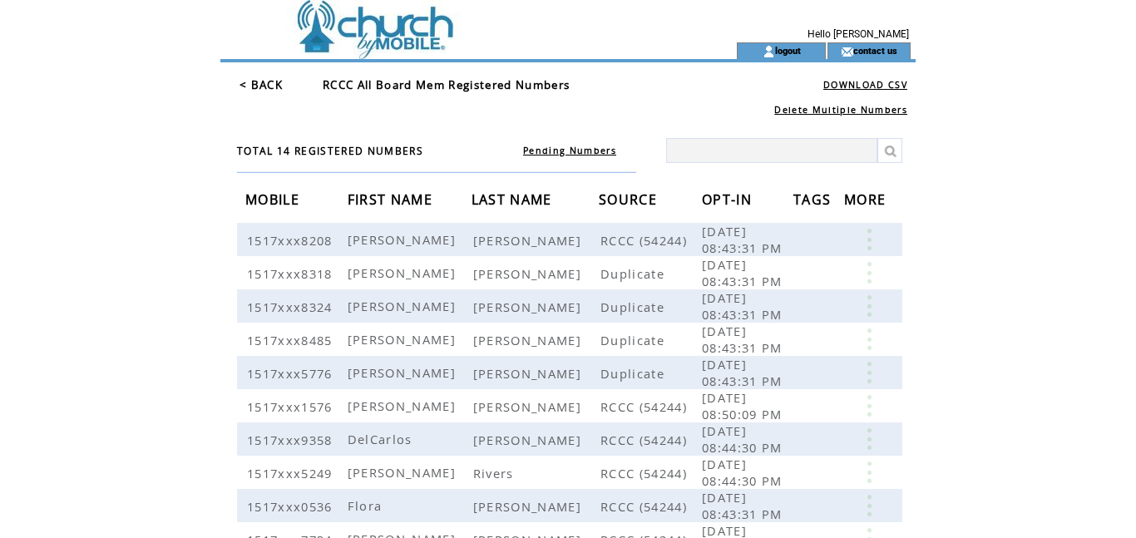
click at [258, 83] on link "< BACK" at bounding box center [260, 84] width 43 height 15
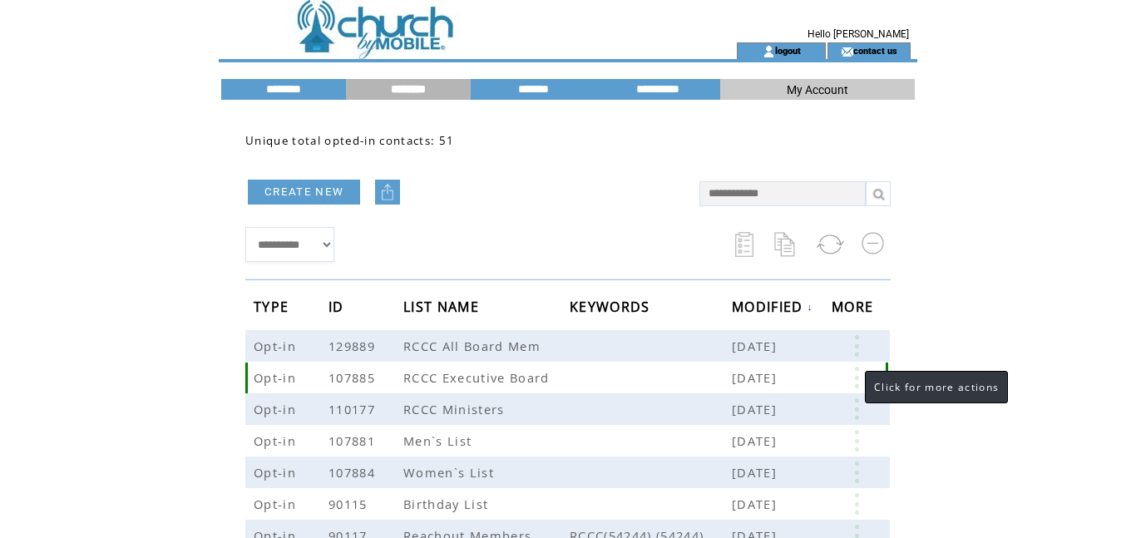
click at [856, 378] on link at bounding box center [856, 378] width 50 height 22
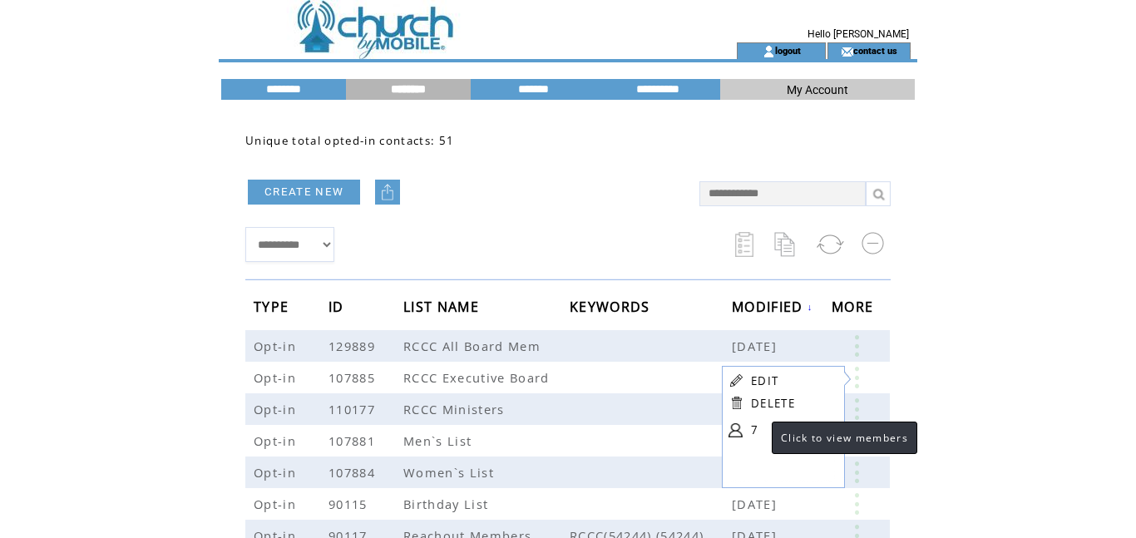
click at [754, 431] on link "7" at bounding box center [792, 429] width 83 height 25
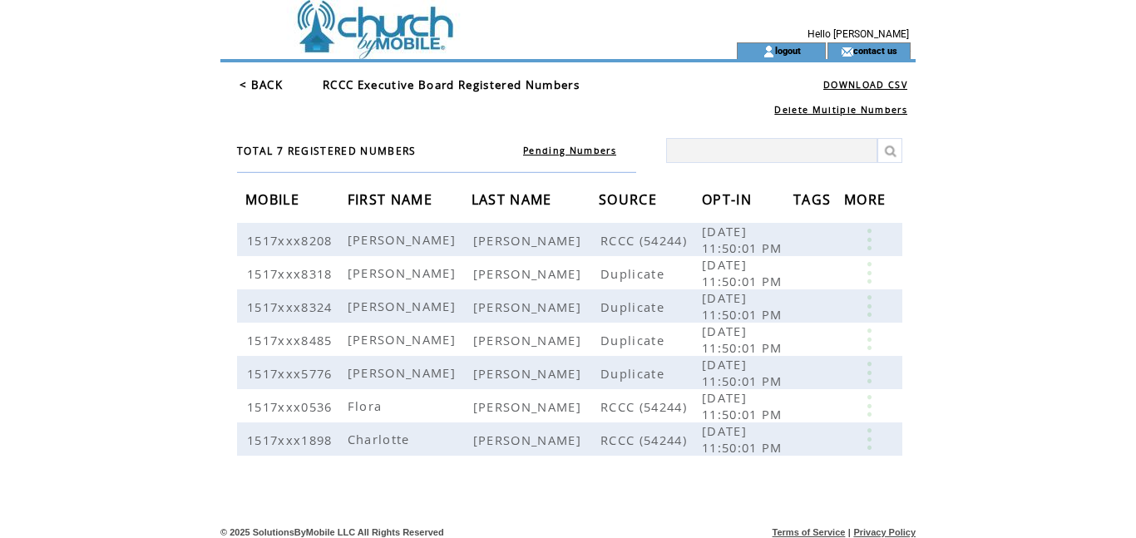
click at [256, 86] on link "< BACK" at bounding box center [260, 84] width 43 height 15
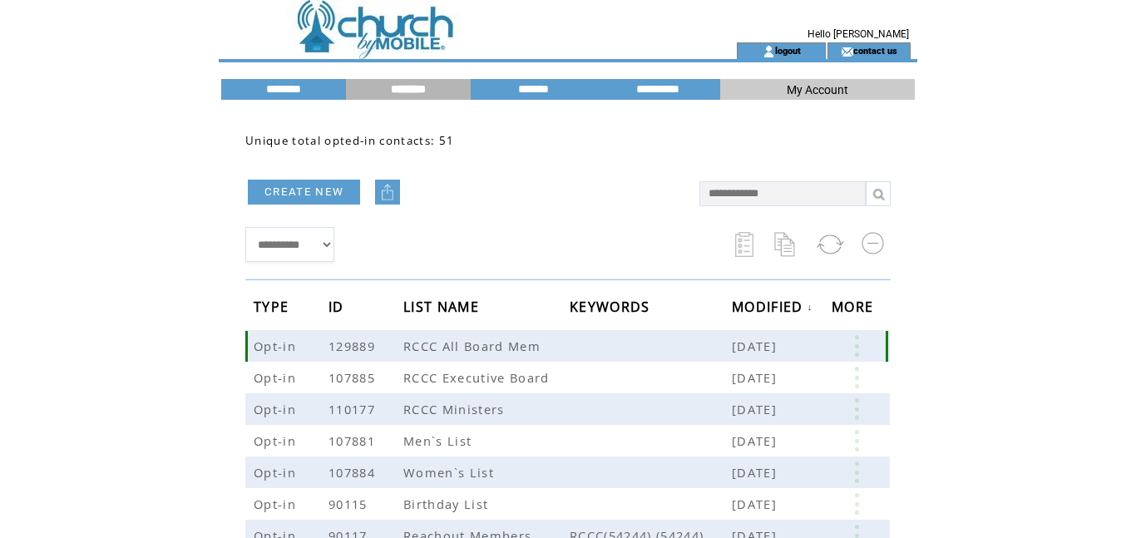
click at [538, 347] on span "RCCC All Board Mem" at bounding box center [473, 346] width 141 height 17
click at [860, 346] on link at bounding box center [856, 346] width 50 height 22
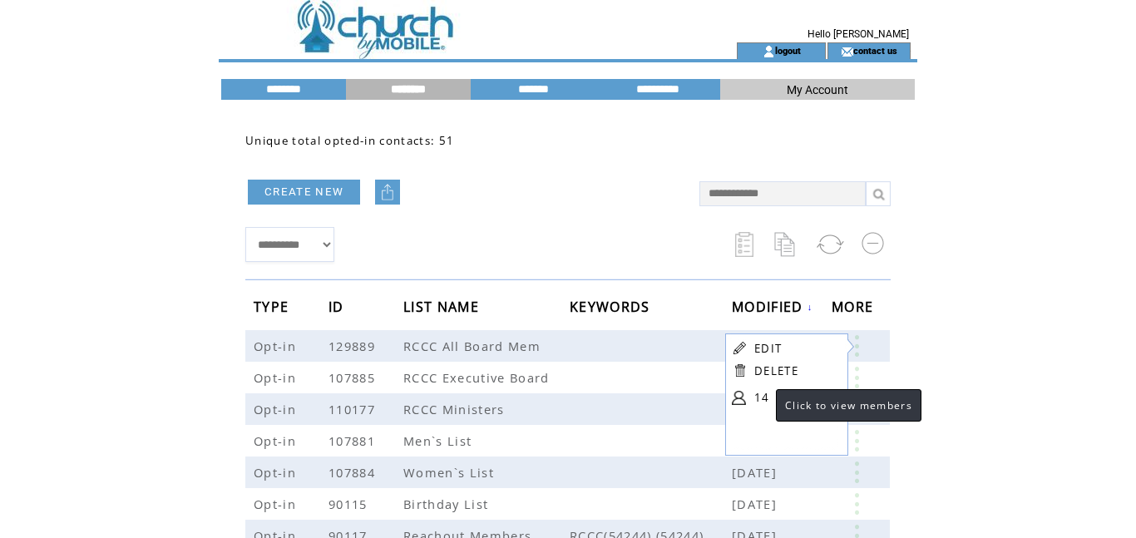
click at [760, 398] on link "14" at bounding box center [795, 397] width 83 height 25
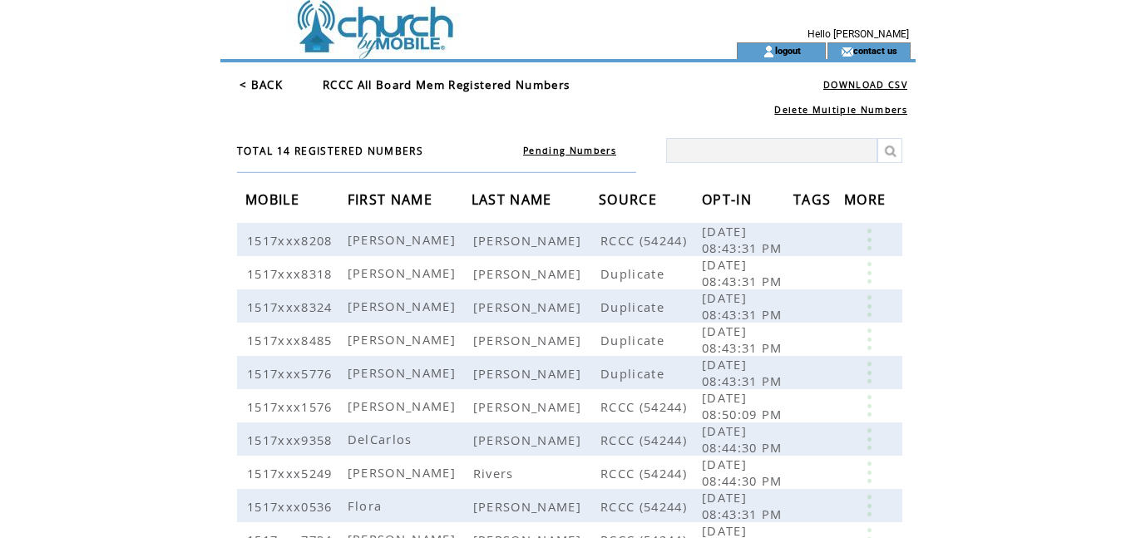
click at [251, 81] on link "< BACK" at bounding box center [260, 84] width 43 height 15
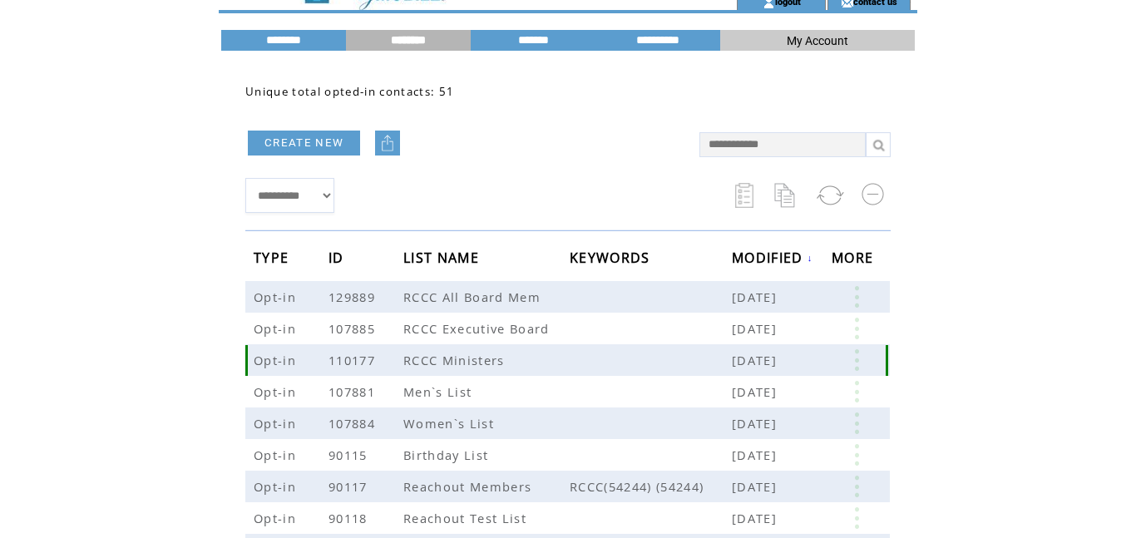
scroll to position [51, 0]
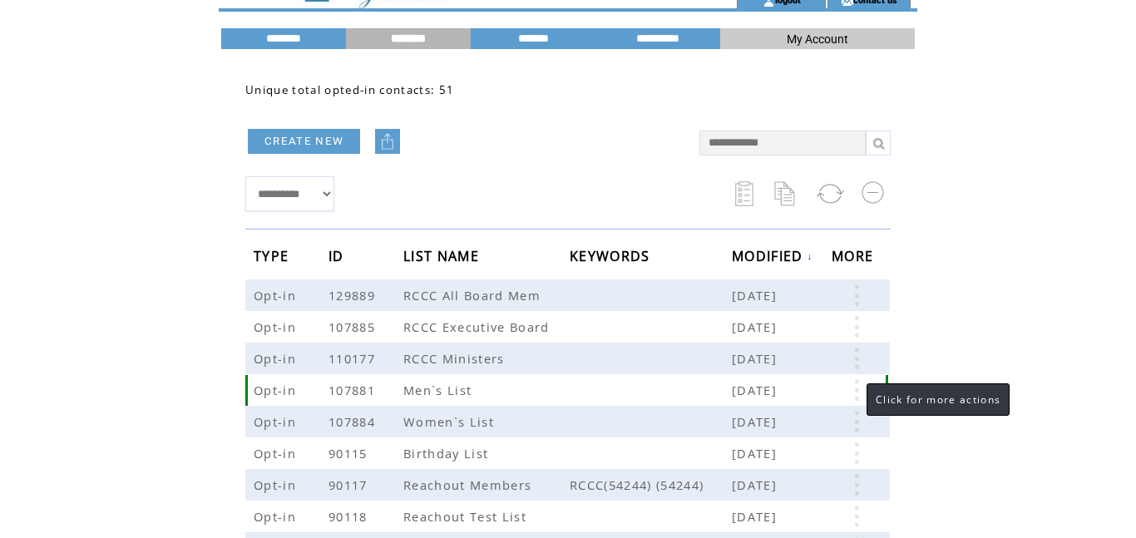
click at [860, 398] on link at bounding box center [856, 390] width 50 height 22
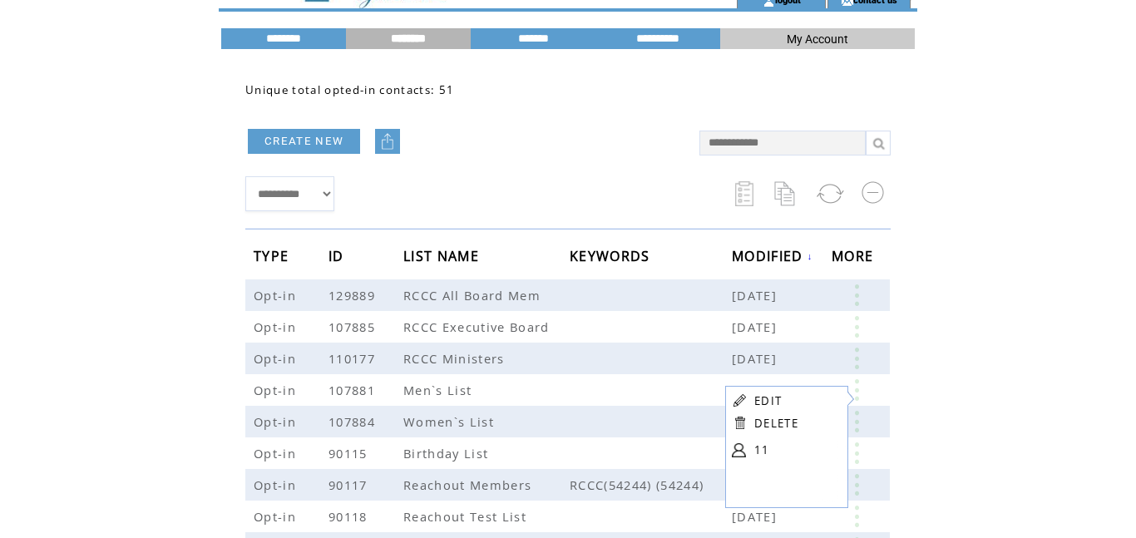
click at [761, 442] on link "11" at bounding box center [795, 449] width 83 height 25
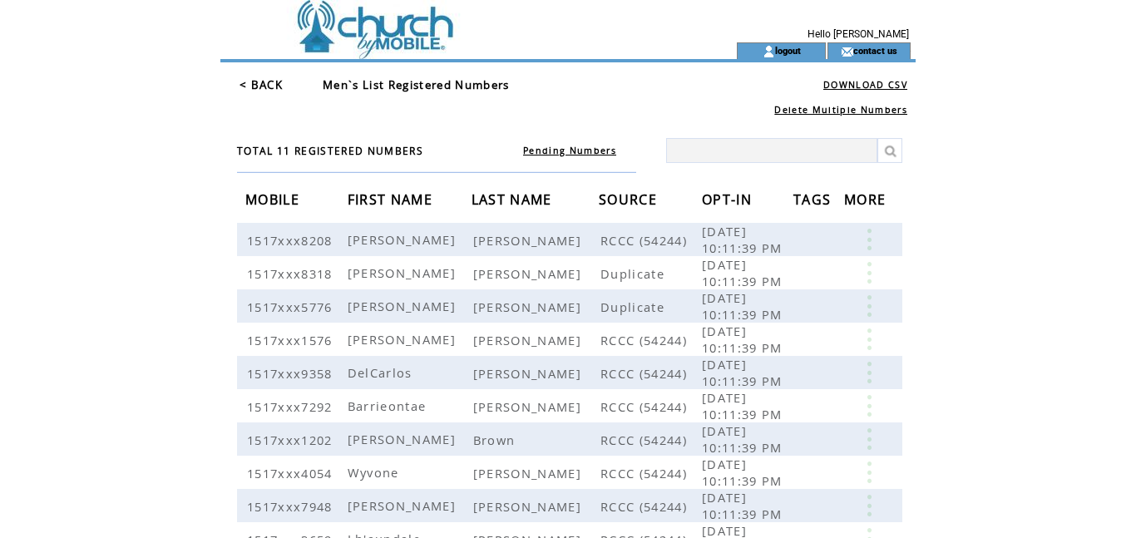
click at [256, 92] on td "< BACK" at bounding box center [261, 84] width 45 height 17
click at [244, 87] on link "< BACK" at bounding box center [260, 84] width 43 height 15
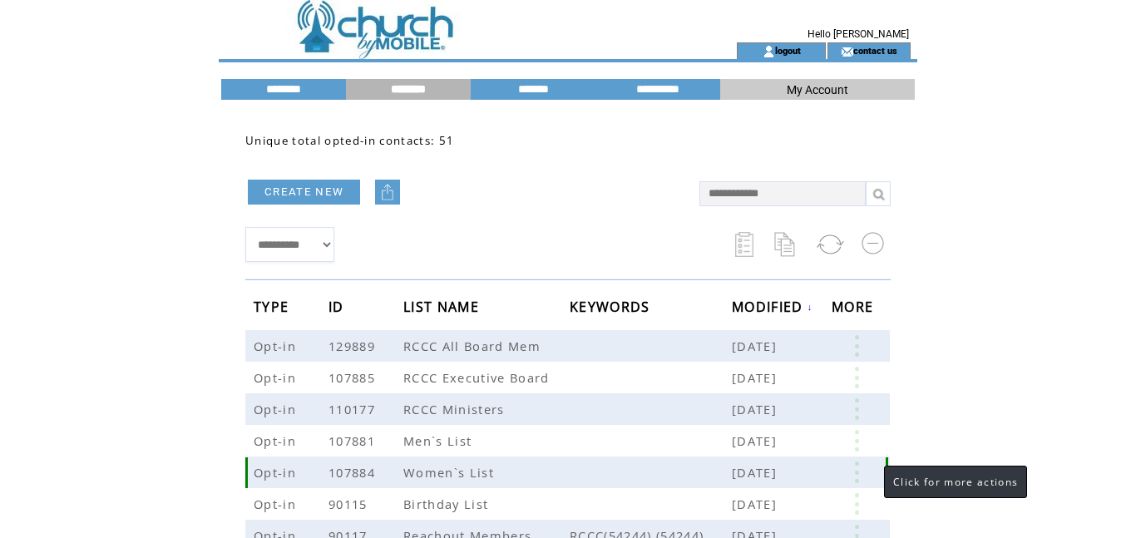
click at [854, 476] on link at bounding box center [856, 472] width 50 height 22
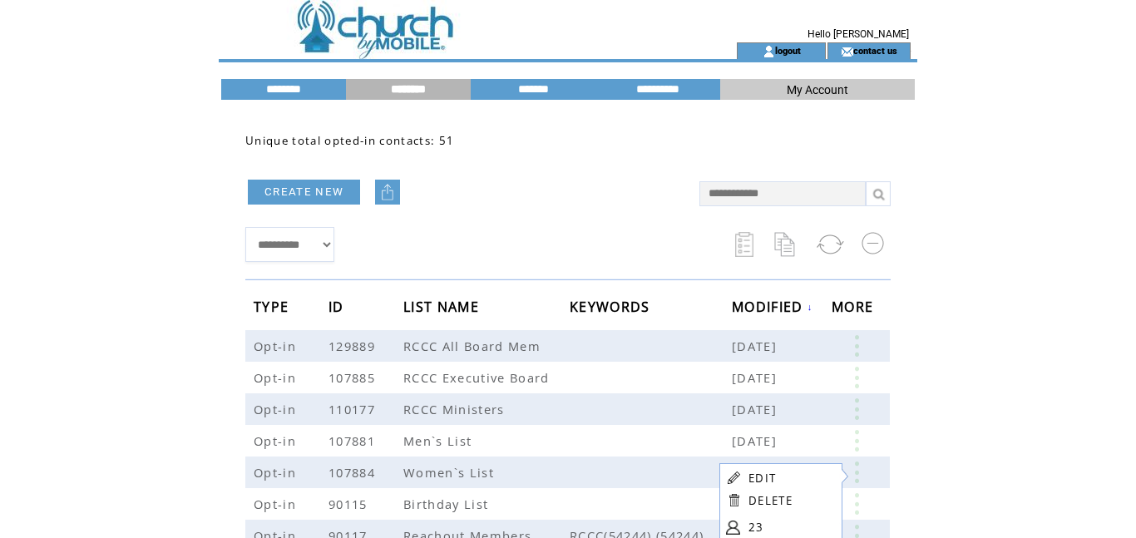
click at [761, 530] on link "23" at bounding box center [789, 527] width 83 height 25
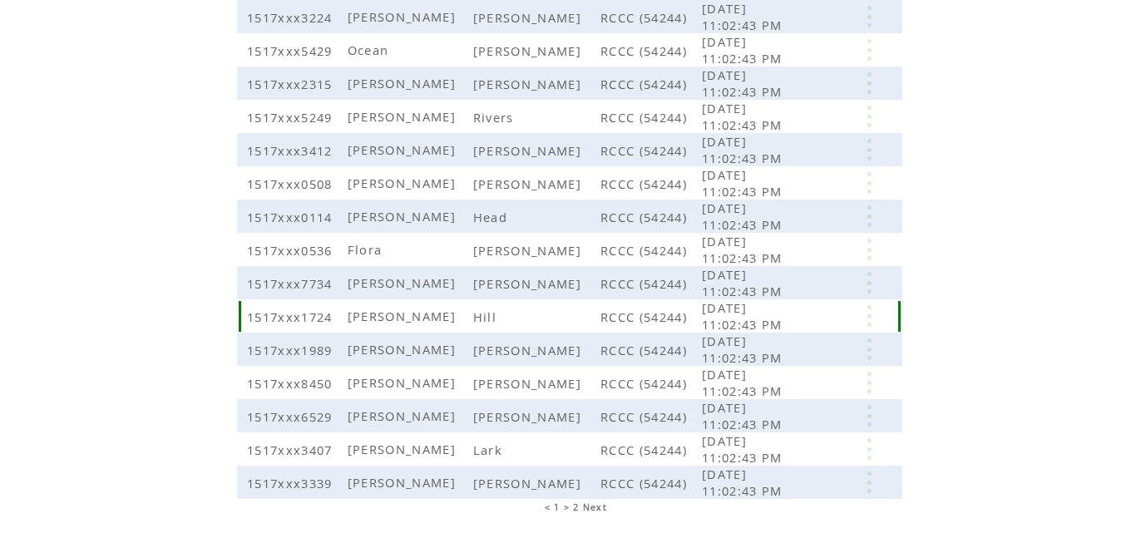
scroll to position [357, 0]
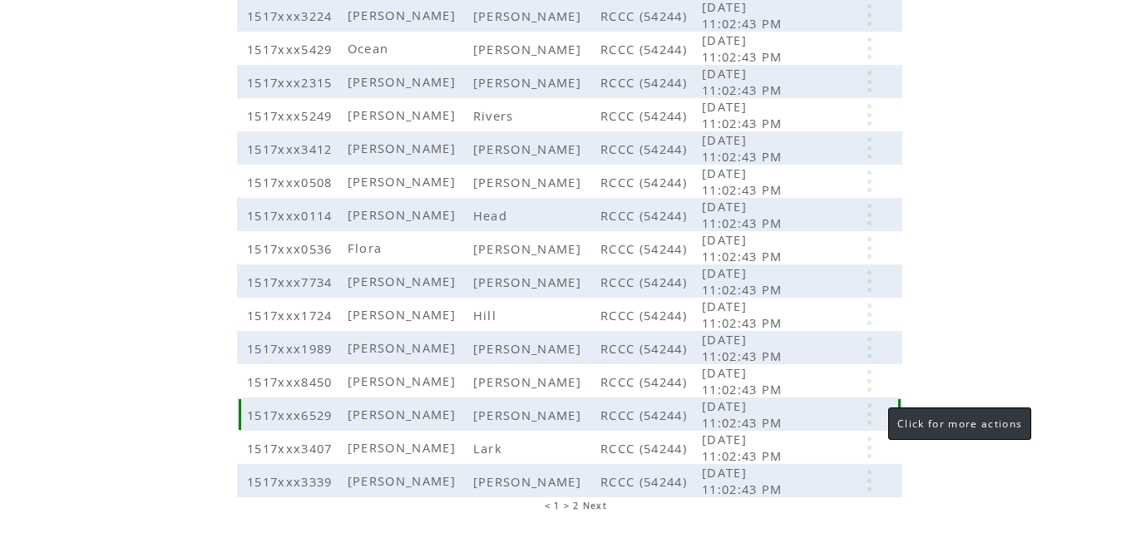
click at [871, 412] on link at bounding box center [869, 414] width 50 height 22
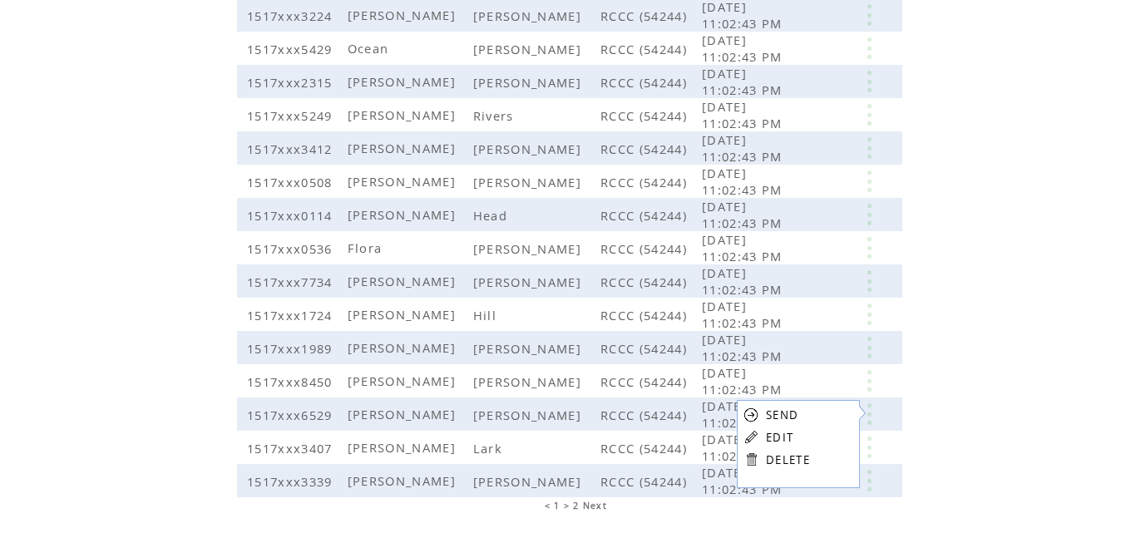
click at [779, 438] on link "EDIT" at bounding box center [779, 437] width 27 height 15
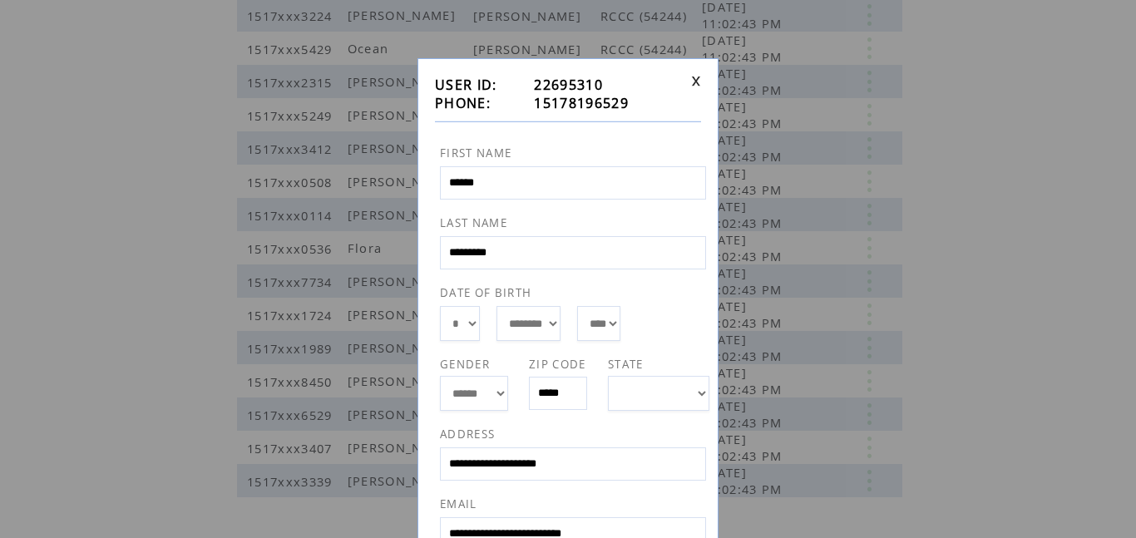
click at [548, 250] on input "*********" at bounding box center [573, 252] width 266 height 33
type input "*"
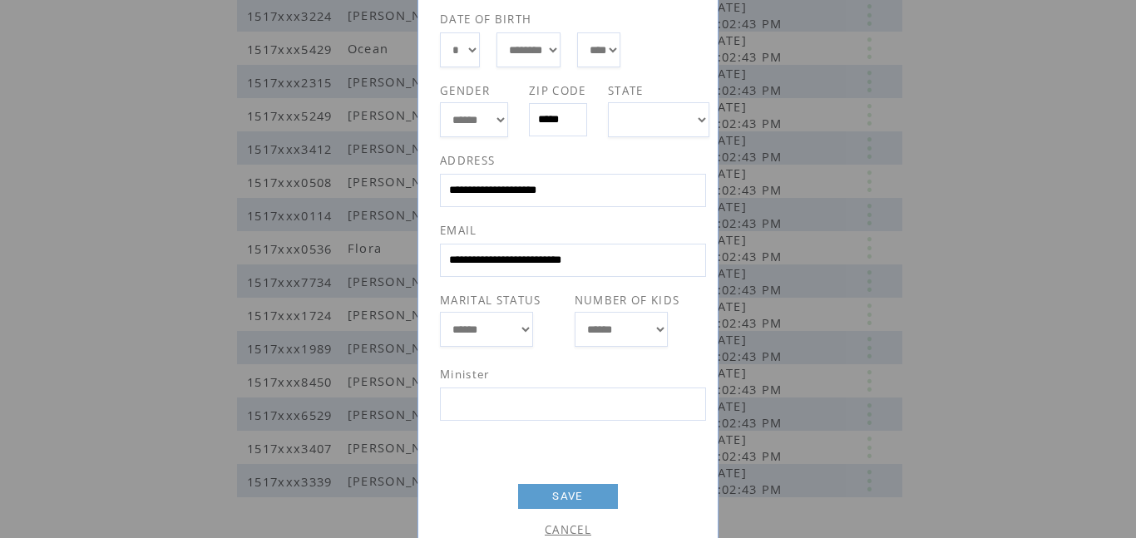
scroll to position [293, 0]
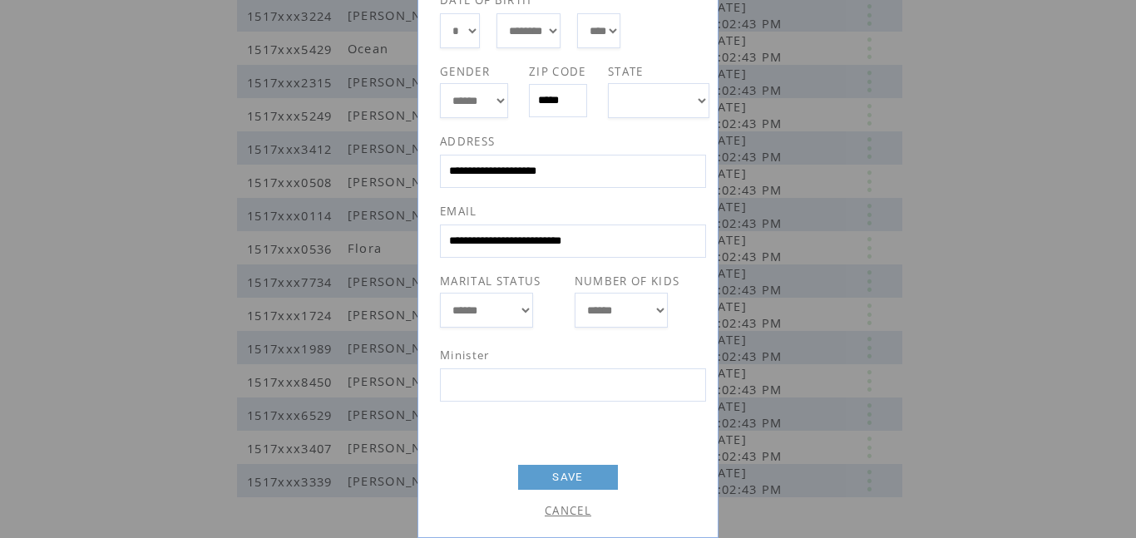
type input "******"
click at [545, 478] on link "SAVE" at bounding box center [568, 477] width 100 height 25
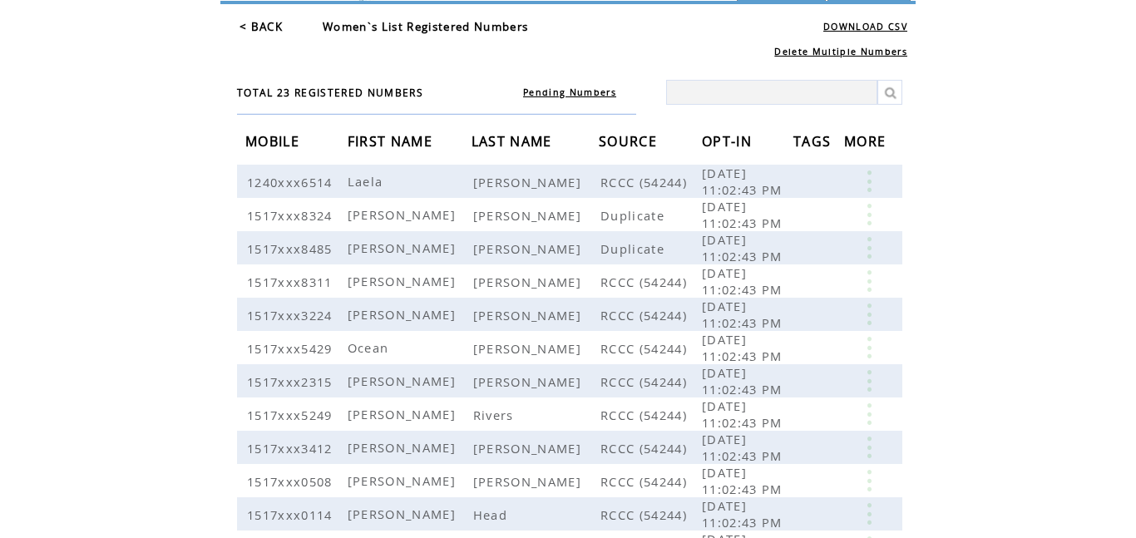
scroll to position [0, 0]
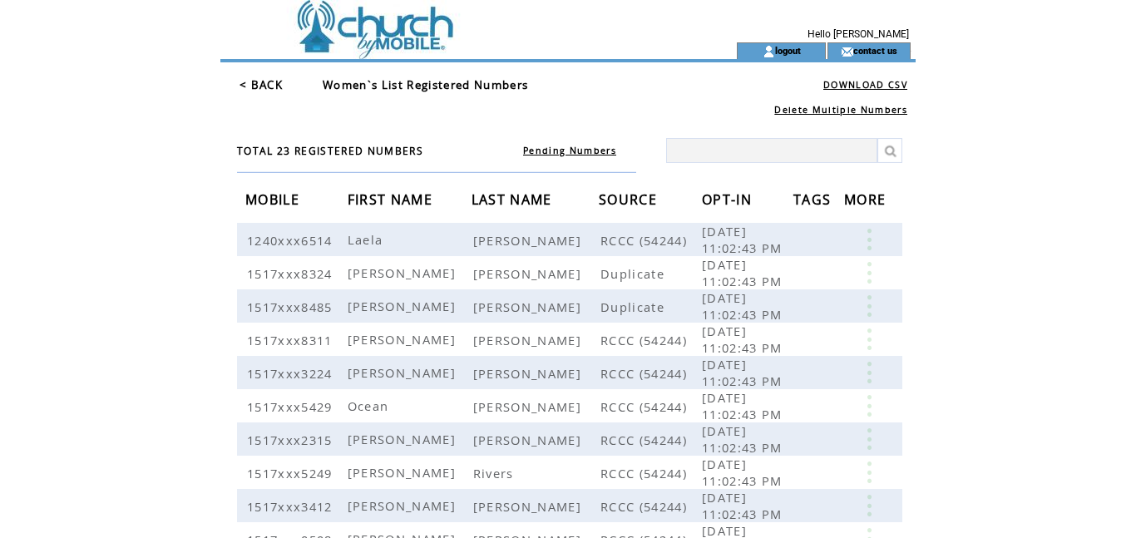
click at [243, 78] on link "< BACK" at bounding box center [260, 84] width 43 height 15
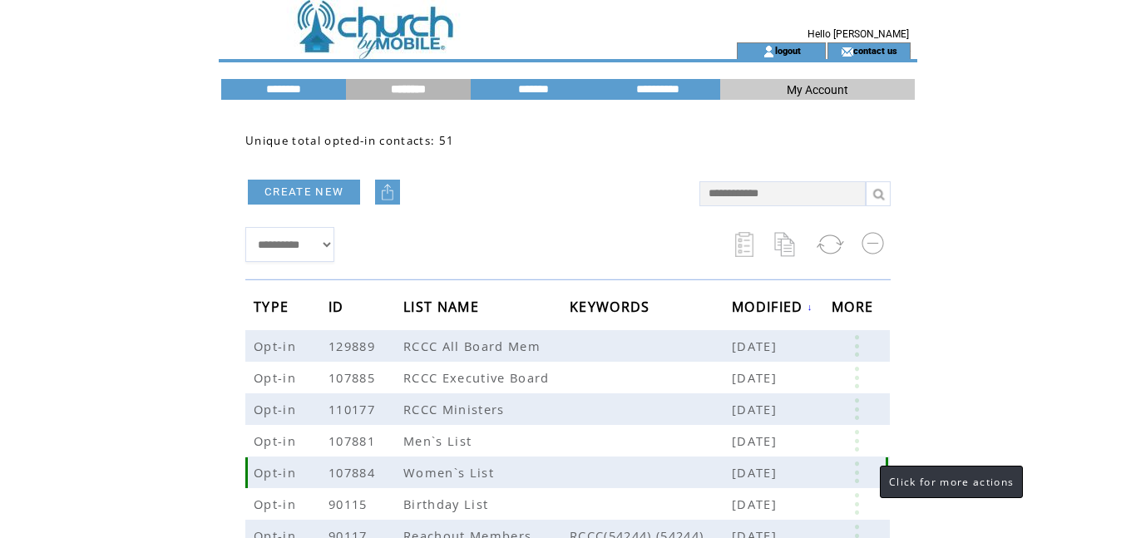
click at [854, 476] on link at bounding box center [856, 472] width 50 height 22
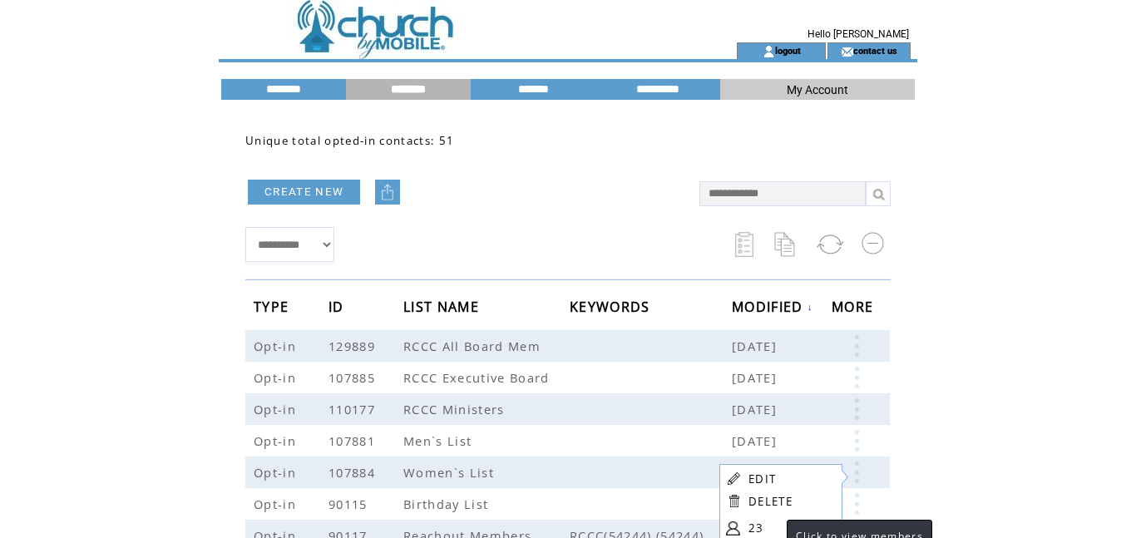
click at [765, 526] on link "23" at bounding box center [789, 527] width 83 height 25
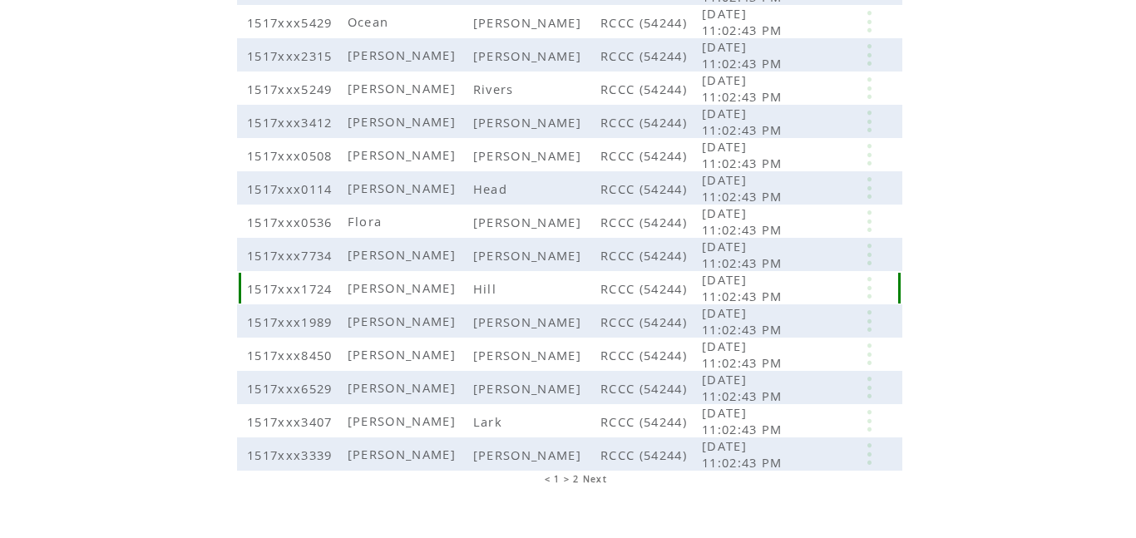
scroll to position [386, 0]
click at [590, 477] on span "Next" at bounding box center [595, 477] width 24 height 12
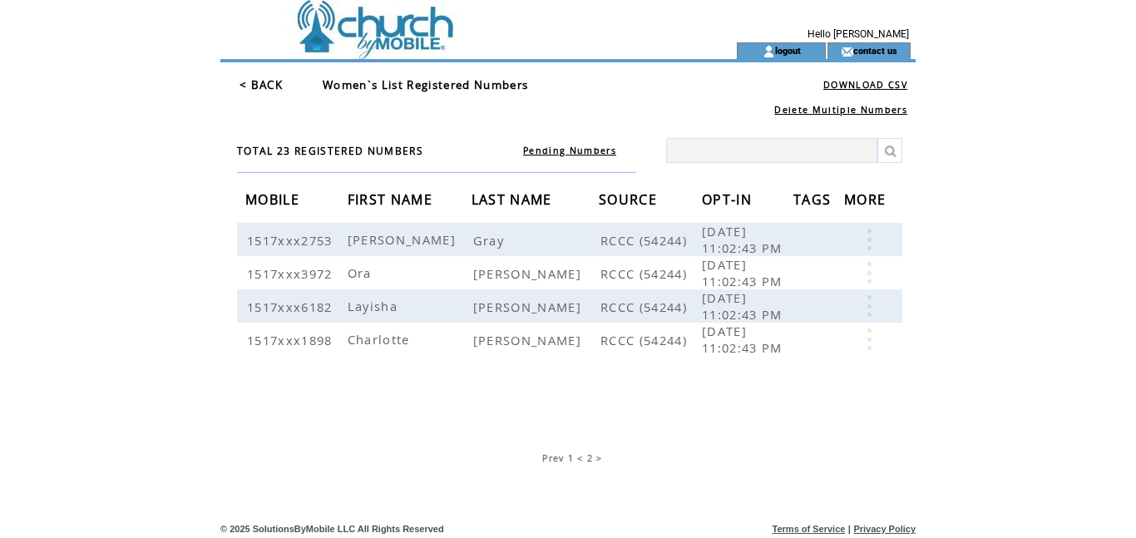
click at [264, 86] on link "< BACK" at bounding box center [260, 84] width 43 height 15
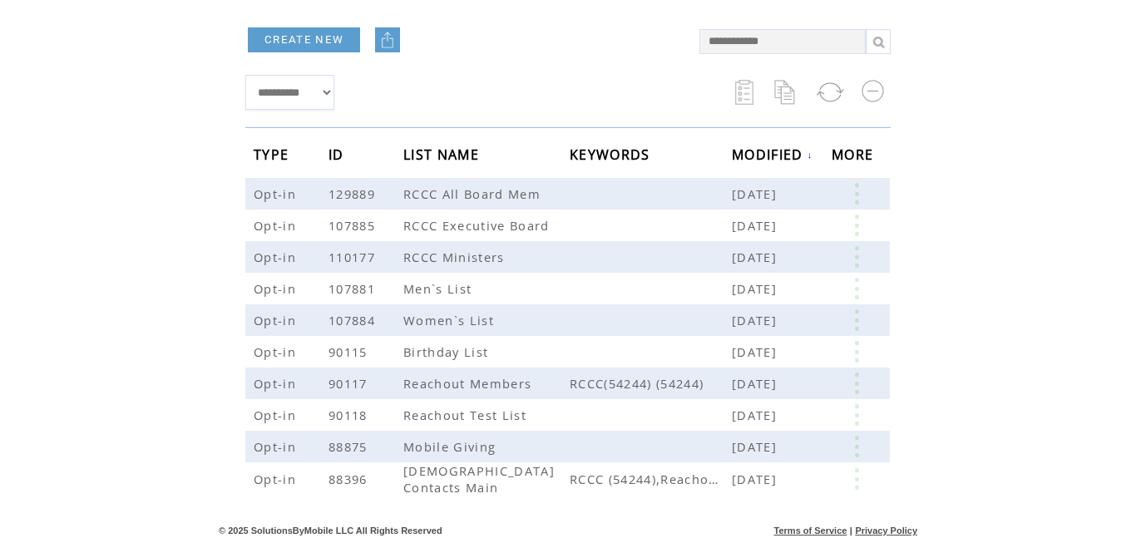
scroll to position [158, 0]
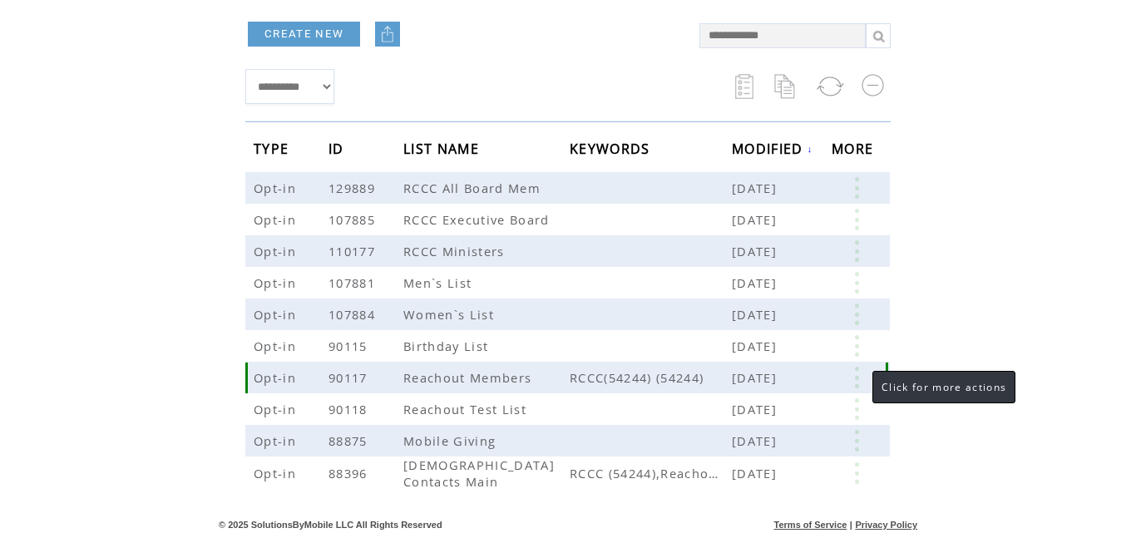
click at [857, 384] on link at bounding box center [856, 378] width 50 height 22
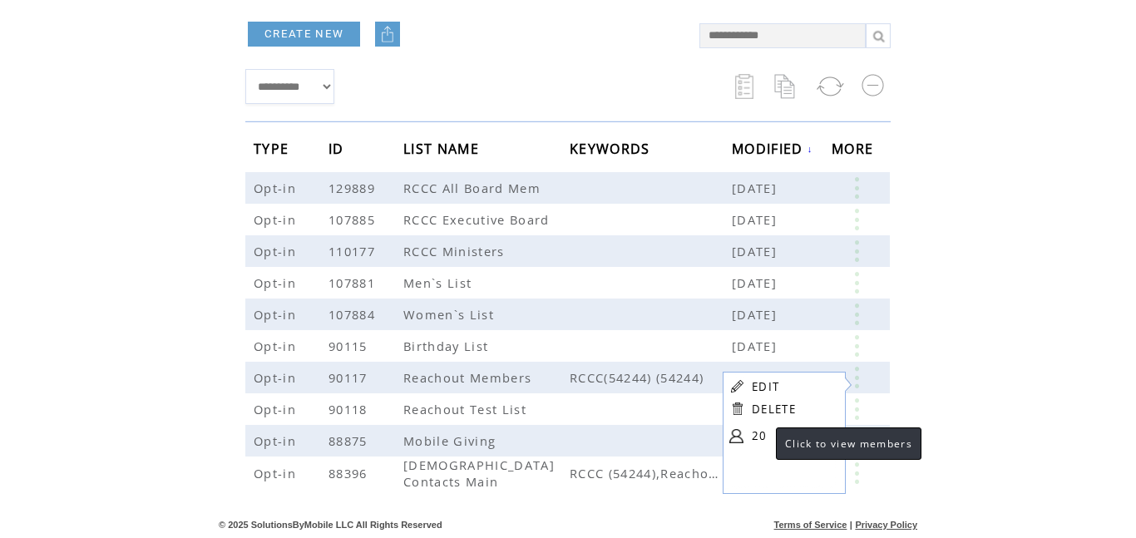
click at [759, 439] on link "20" at bounding box center [793, 435] width 83 height 25
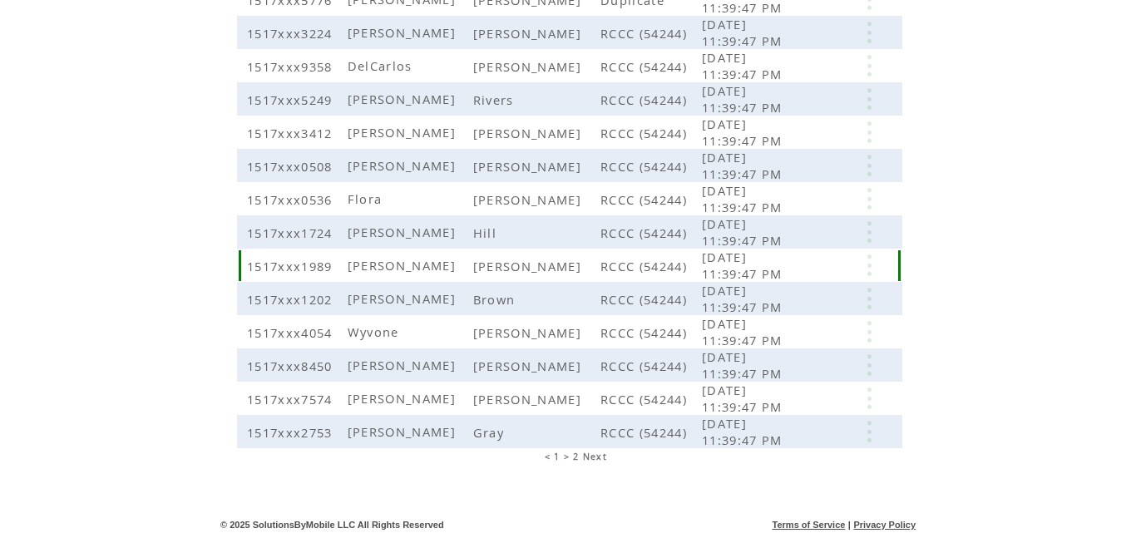
scroll to position [408, 0]
click at [594, 456] on span "Next" at bounding box center [595, 457] width 24 height 12
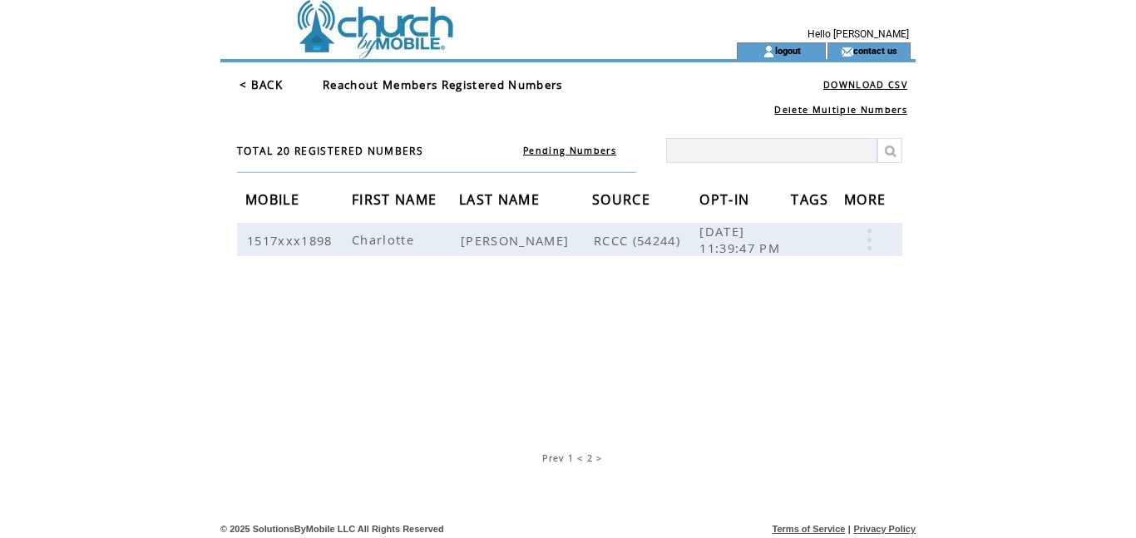
click at [248, 87] on link "< BACK" at bounding box center [260, 84] width 43 height 15
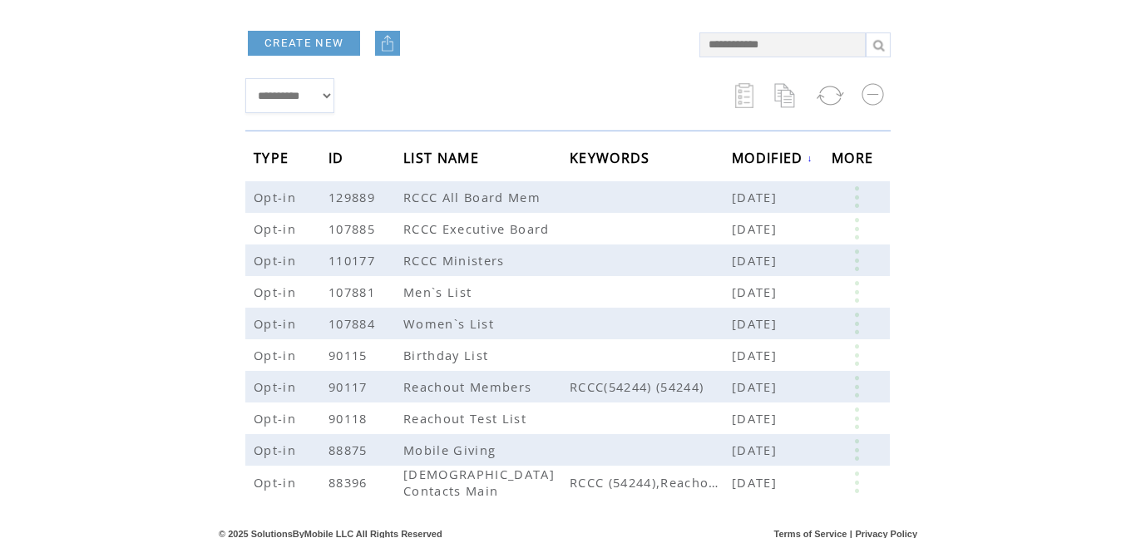
scroll to position [158, 0]
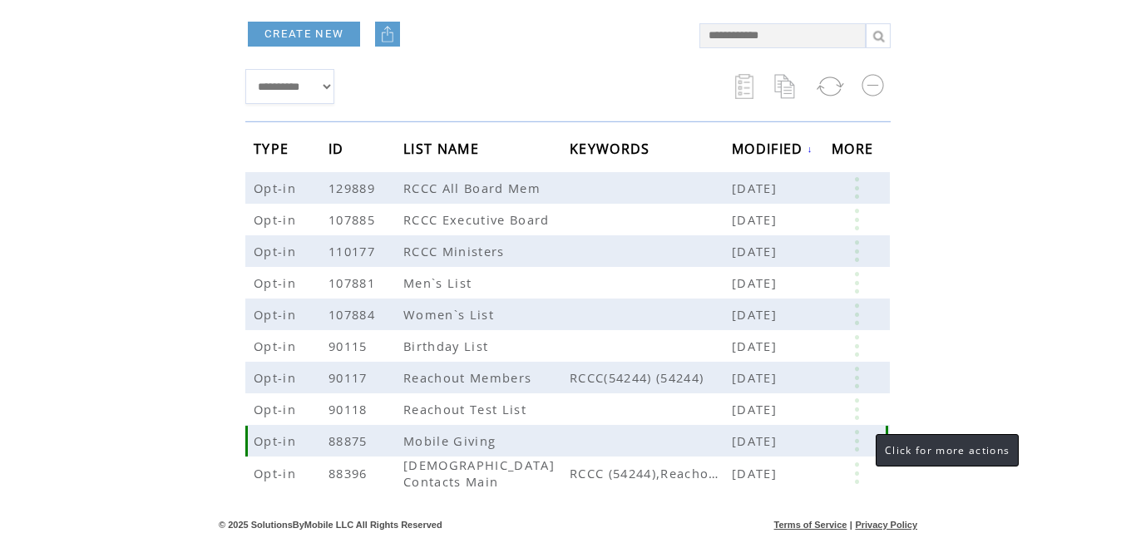
click at [858, 443] on link at bounding box center [856, 441] width 50 height 22
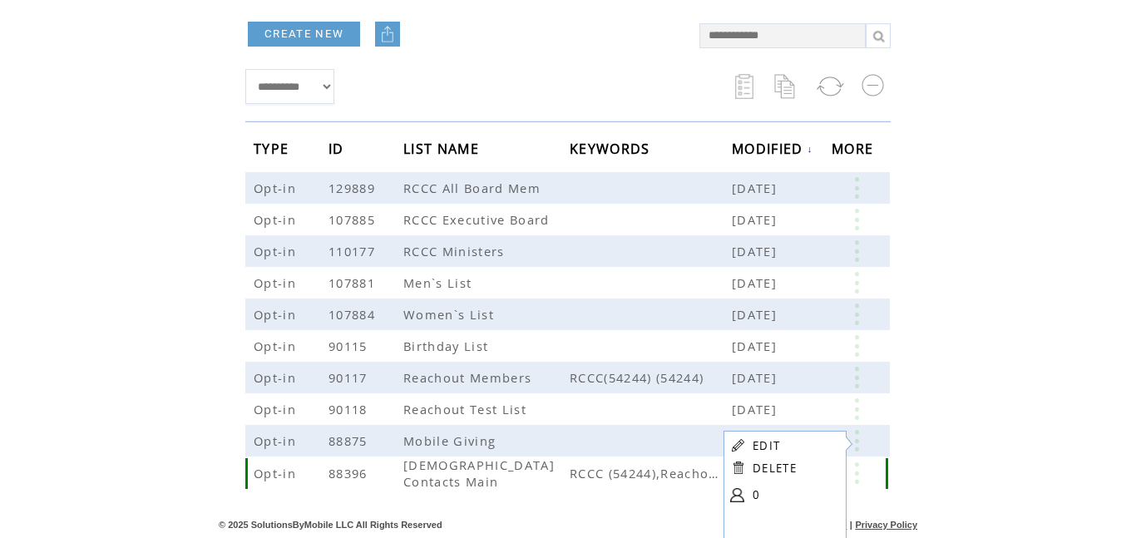
click at [539, 476] on span "[DEMOGRAPHIC_DATA] Contacts Main" at bounding box center [478, 472] width 151 height 33
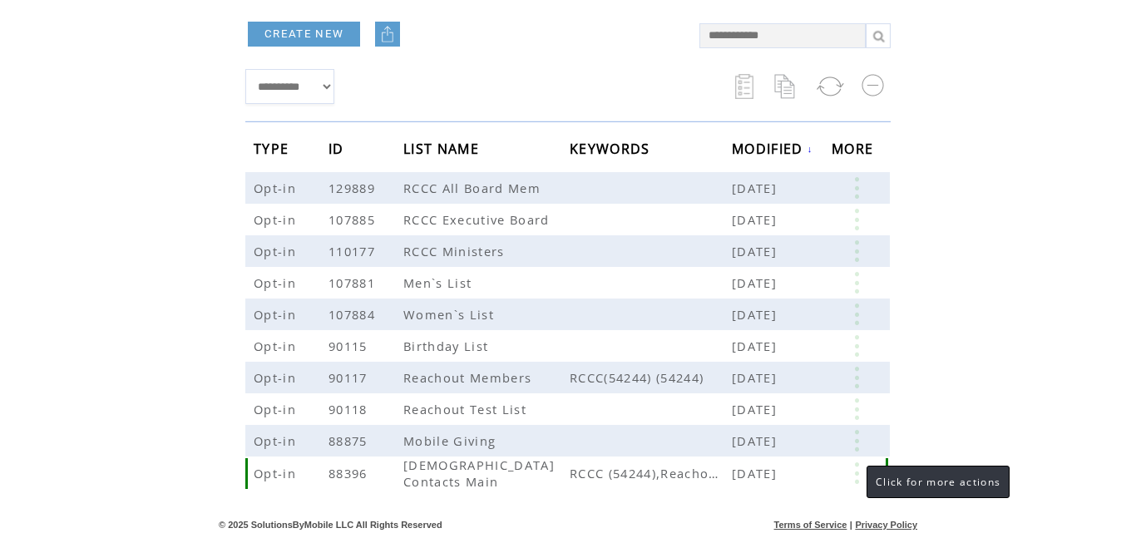
click at [855, 480] on link at bounding box center [856, 473] width 50 height 22
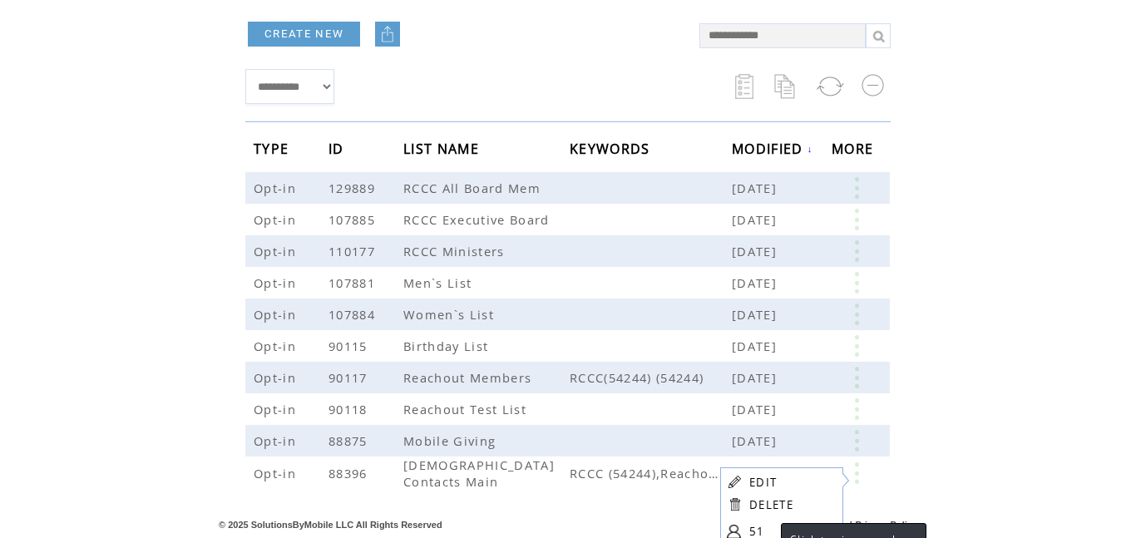
click at [759, 531] on link "51" at bounding box center [790, 531] width 83 height 25
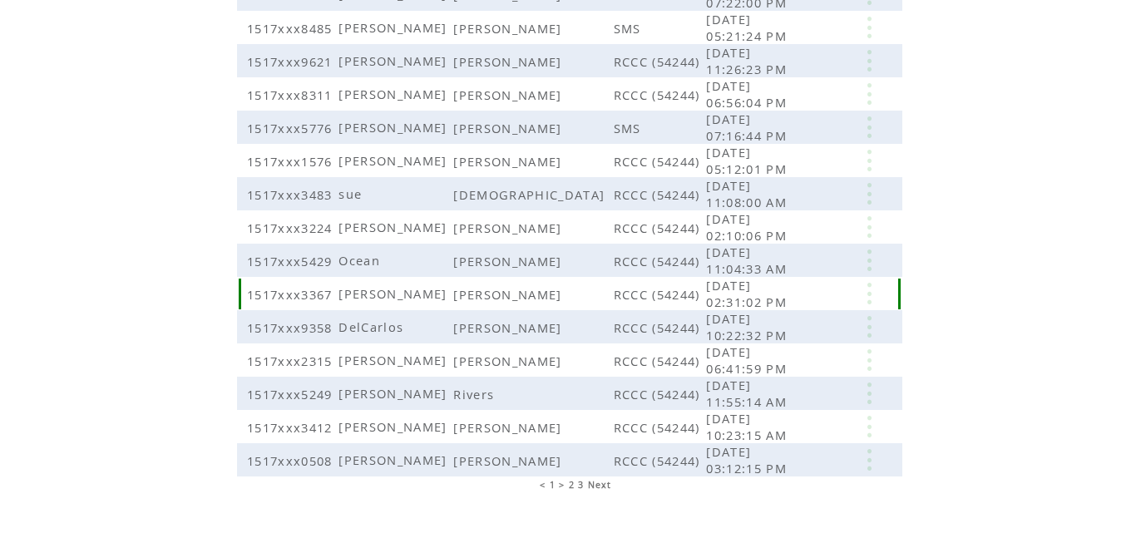
scroll to position [402, 0]
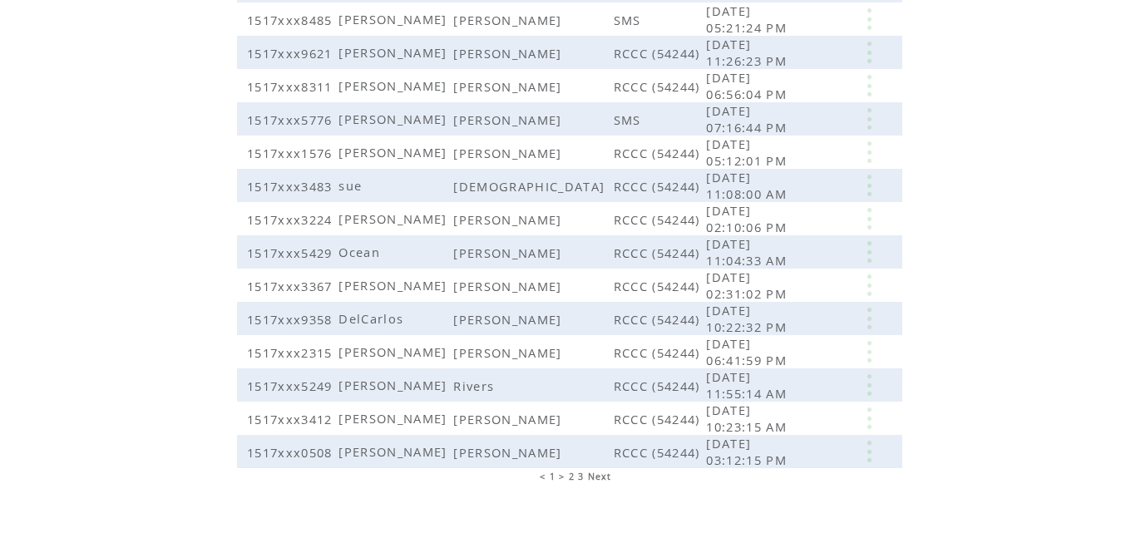
click at [600, 471] on span "Next" at bounding box center [600, 477] width 24 height 12
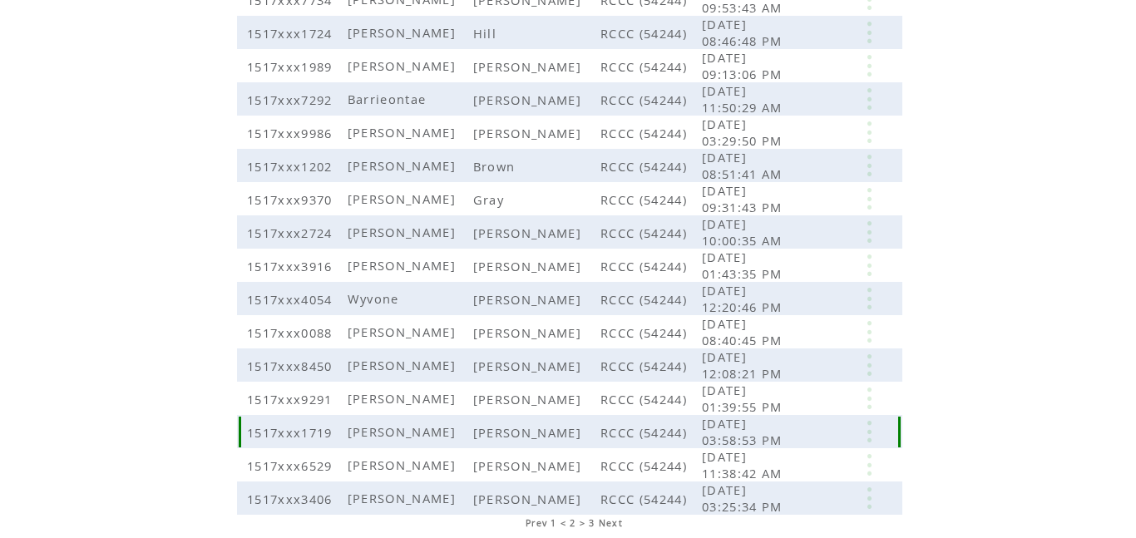
scroll to position [357, 0]
click at [611, 515] on span "Next" at bounding box center [611, 521] width 24 height 12
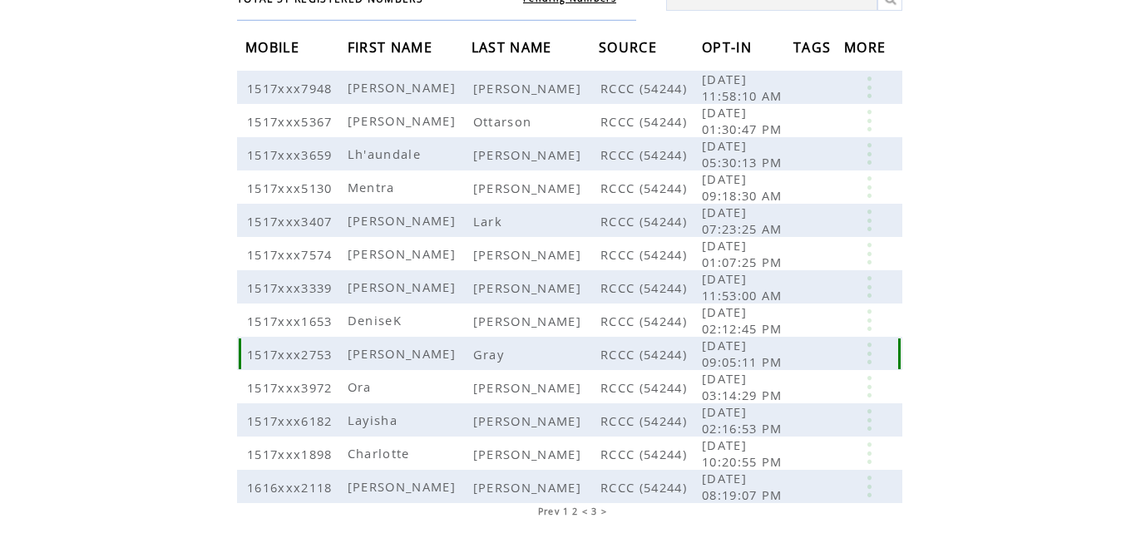
scroll to position [171, 0]
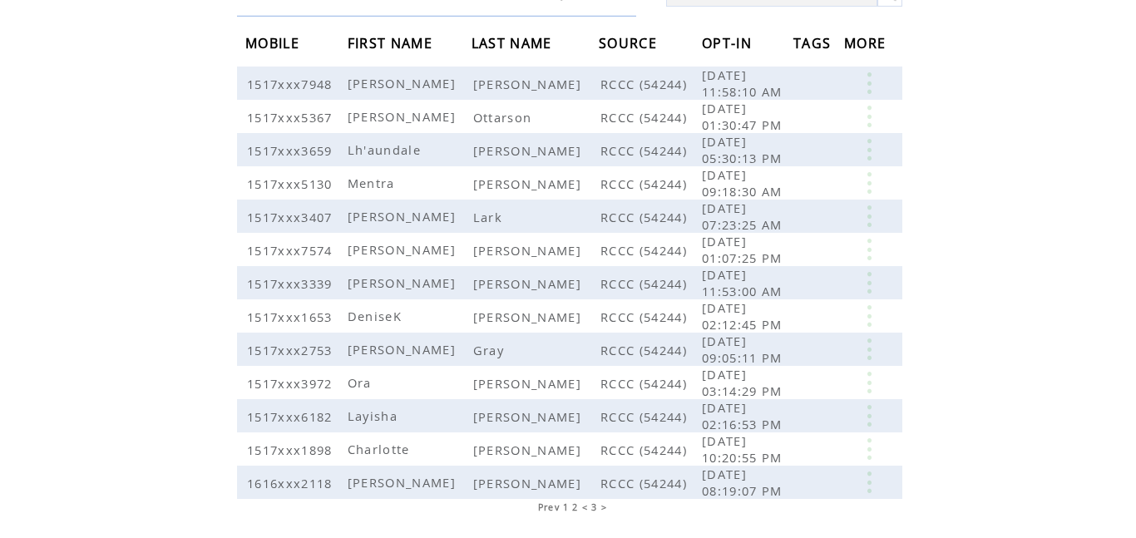
click at [594, 501] on span "< 3 >" at bounding box center [595, 507] width 26 height 12
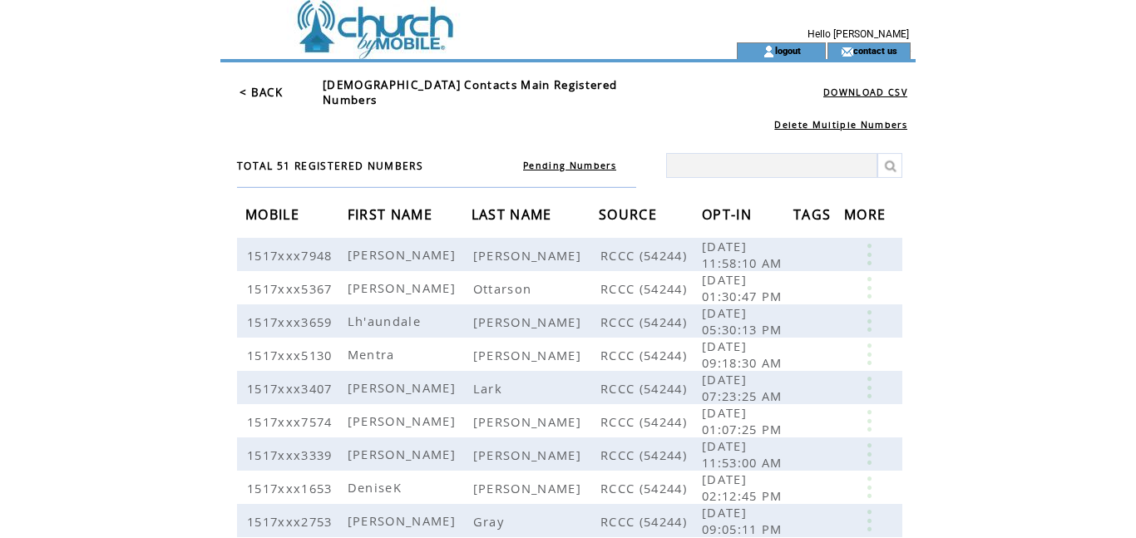
click at [247, 87] on link "< BACK" at bounding box center [260, 92] width 43 height 15
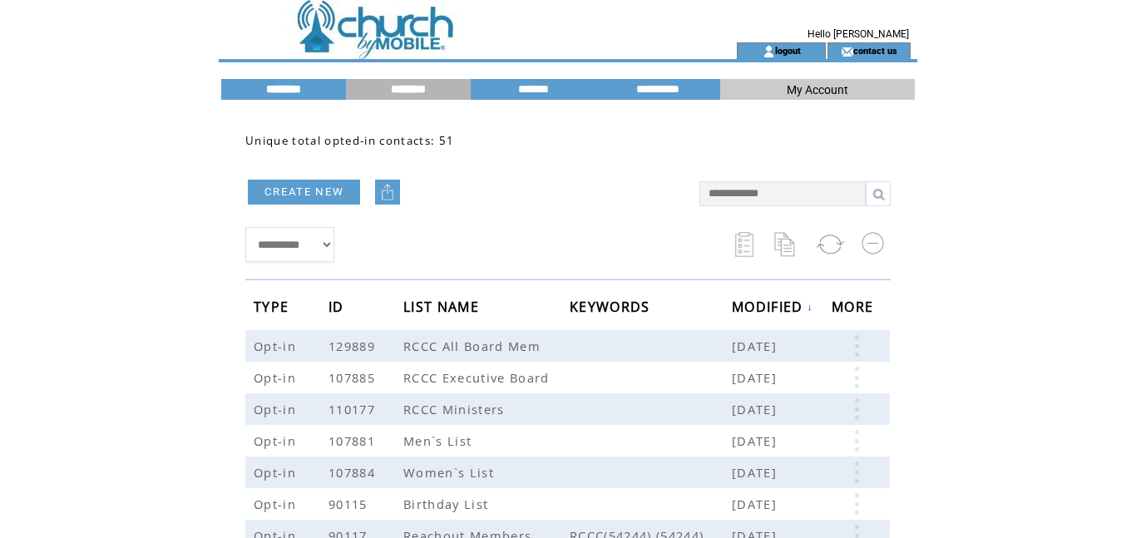
click at [323, 96] on input "********" at bounding box center [283, 89] width 125 height 14
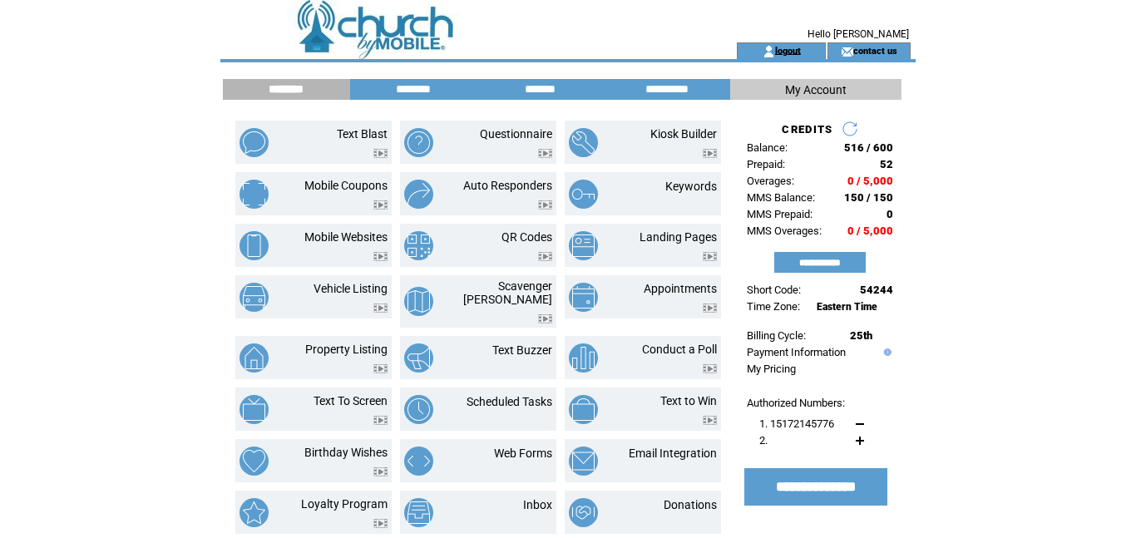
click at [791, 55] on link "logout" at bounding box center [788, 50] width 26 height 11
